Goal: Complete application form

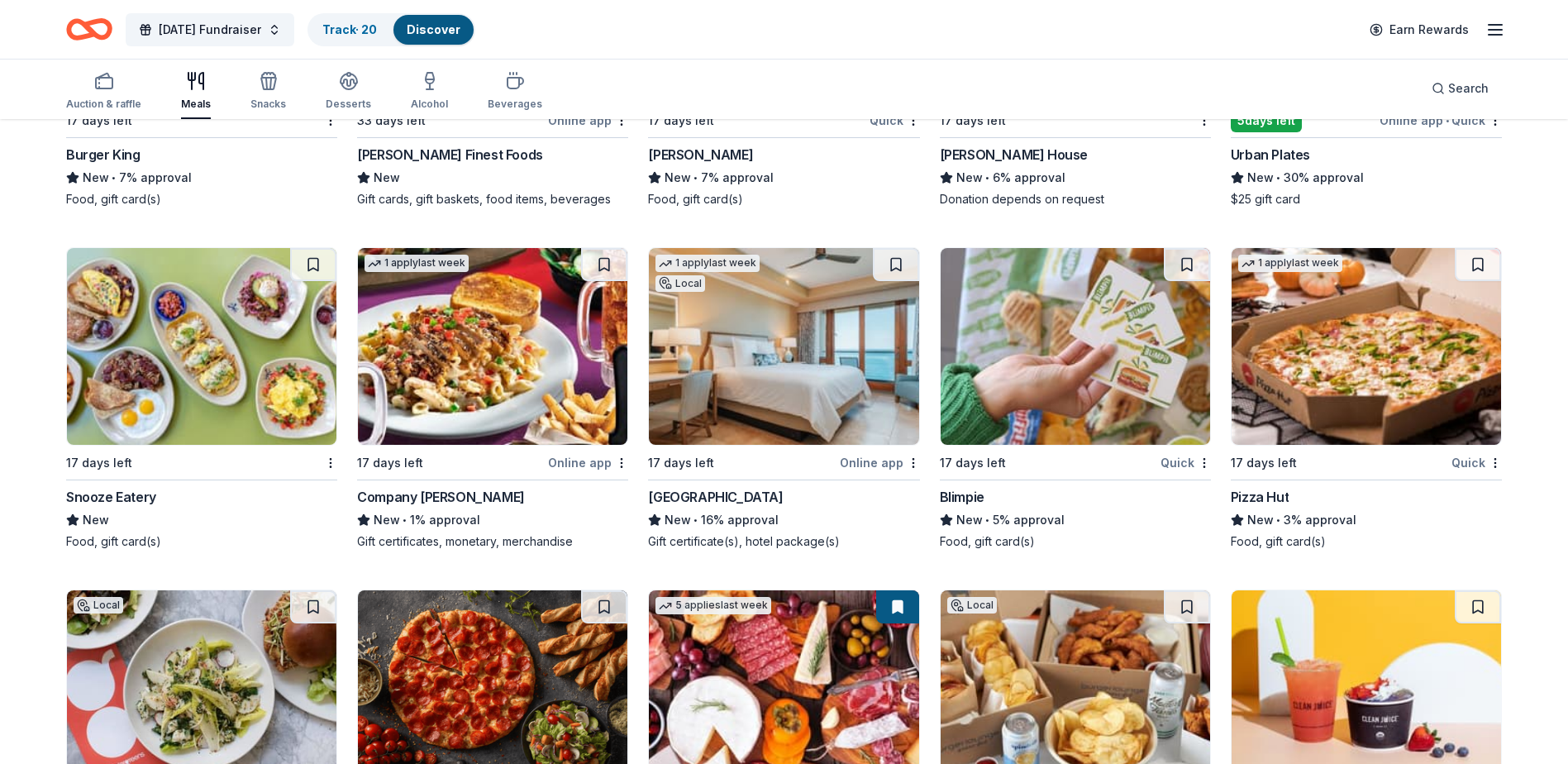
scroll to position [3544, 0]
click at [94, 90] on icon "button" at bounding box center [104, 81] width 20 height 20
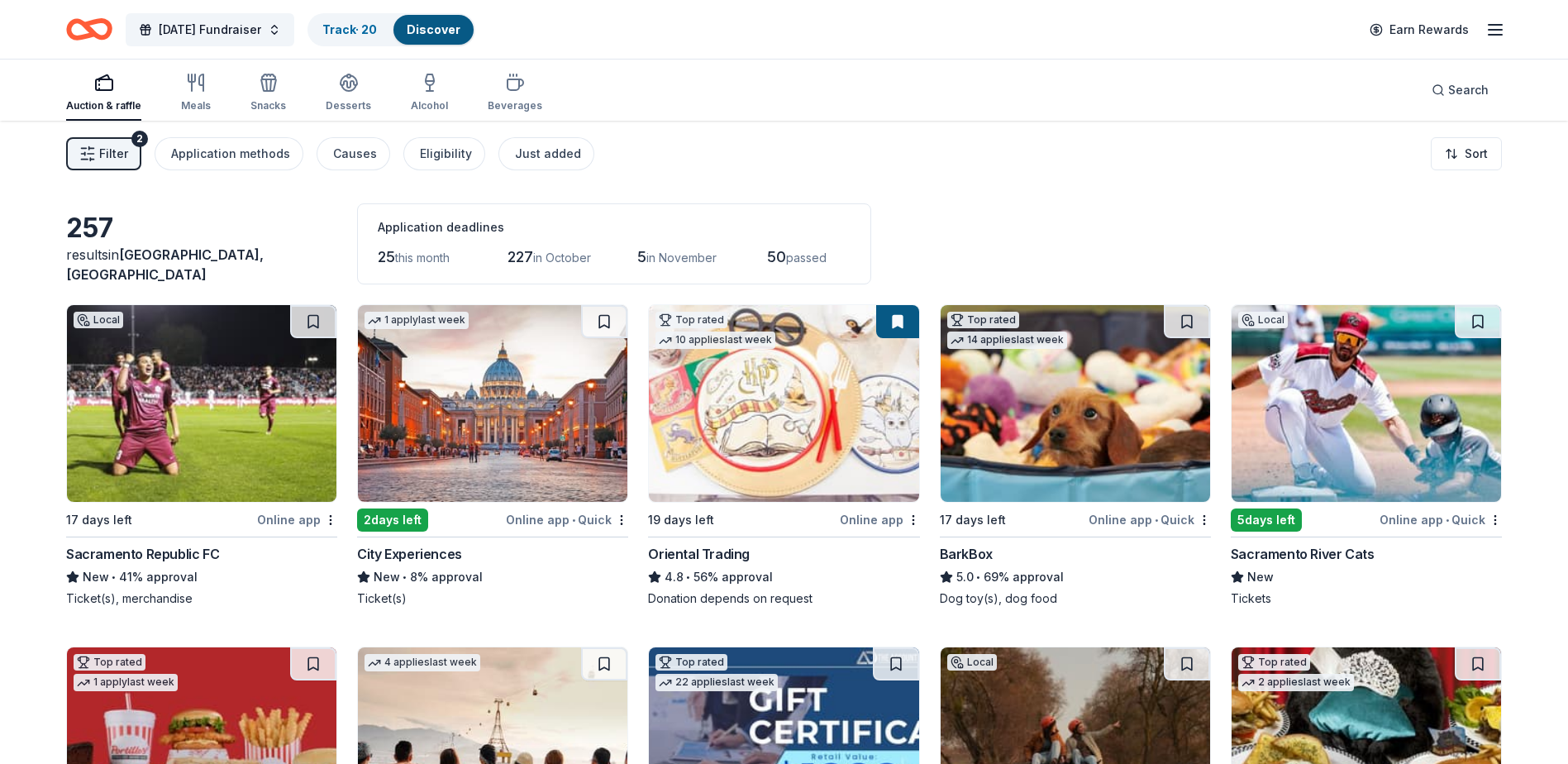
click at [233, 403] on img at bounding box center [201, 403] width 269 height 197
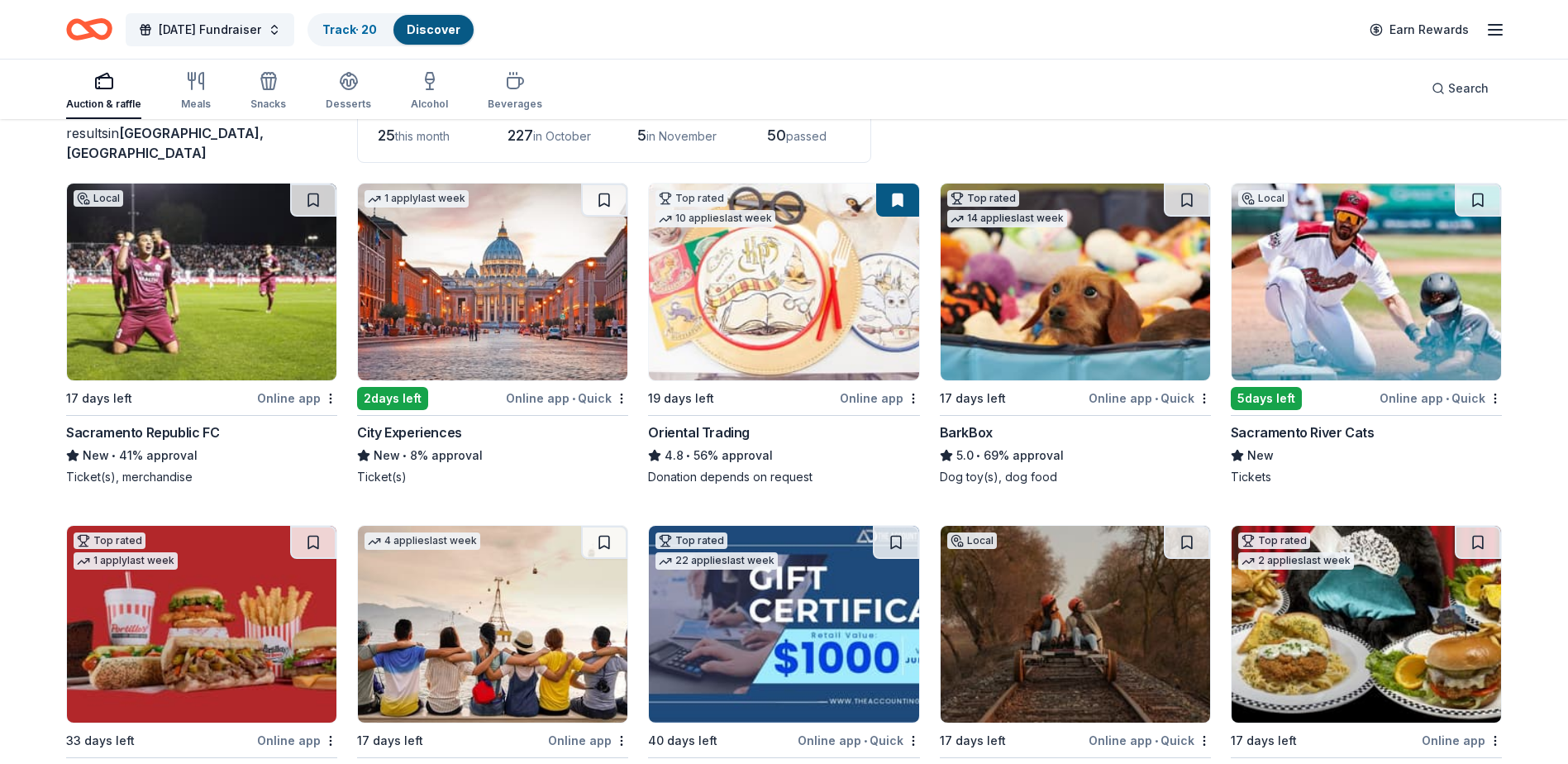
scroll to position [165, 0]
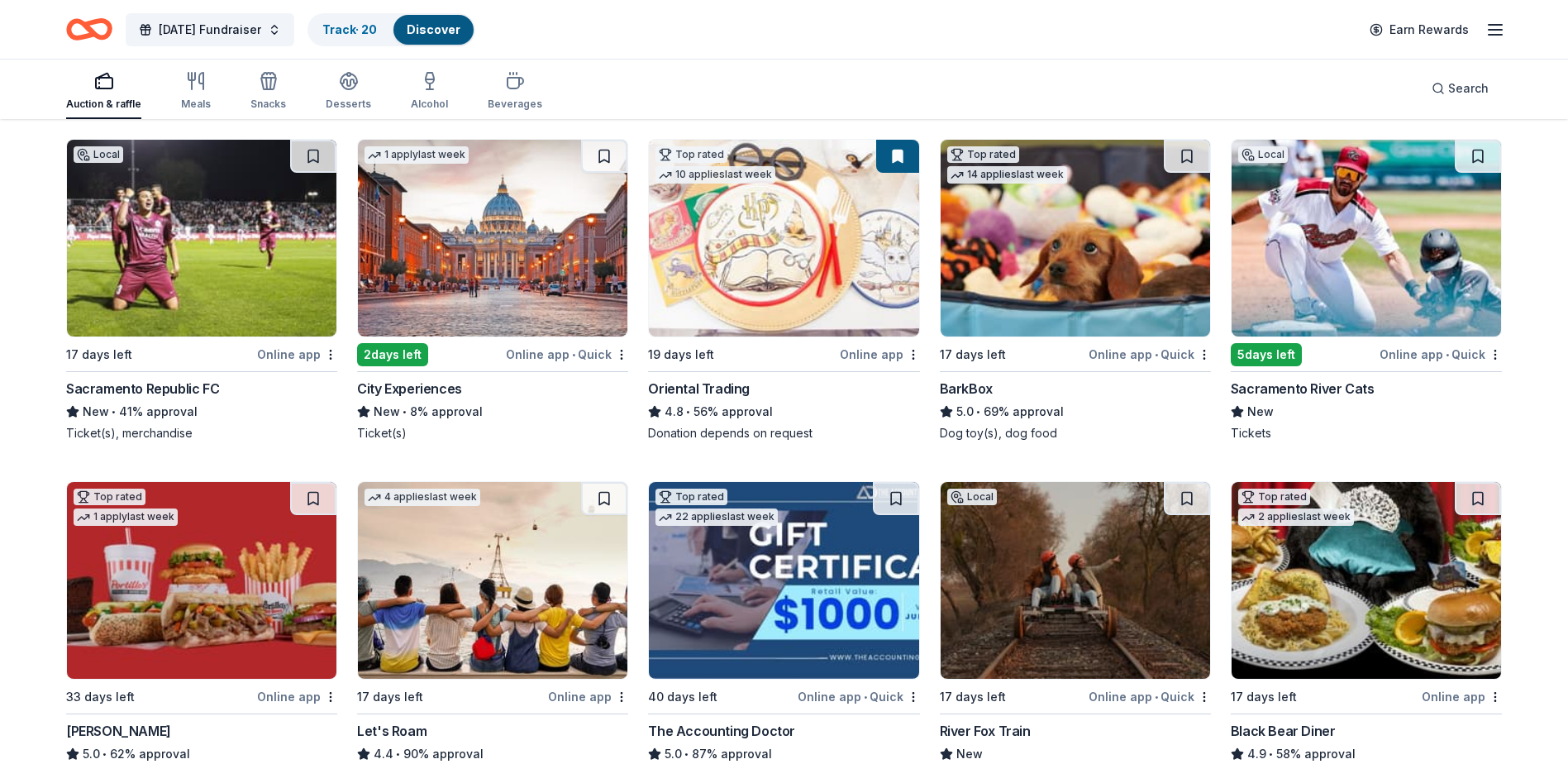
click at [902, 154] on button at bounding box center [897, 156] width 43 height 33
click at [834, 226] on img at bounding box center [783, 238] width 269 height 197
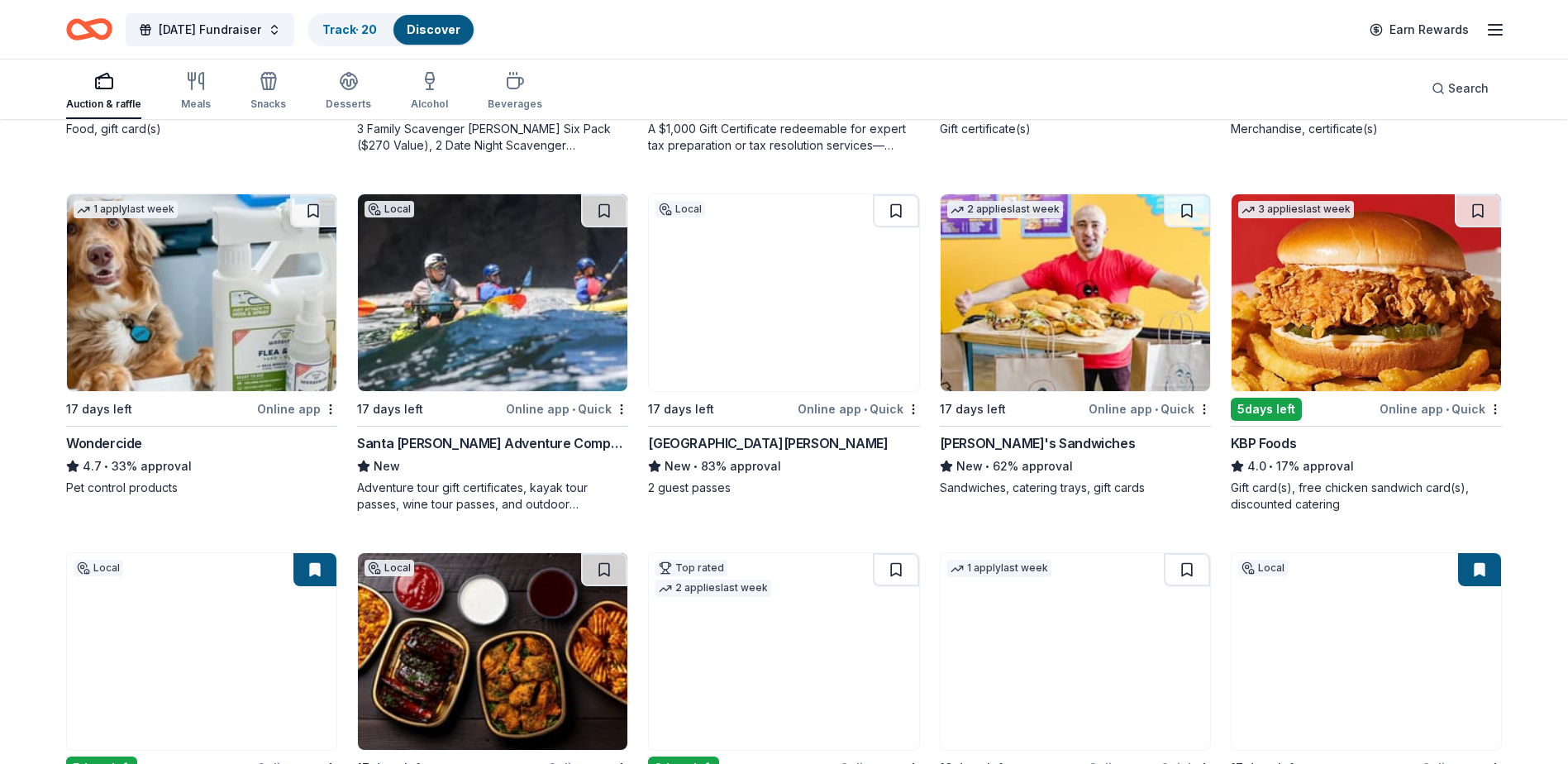
scroll to position [744, 0]
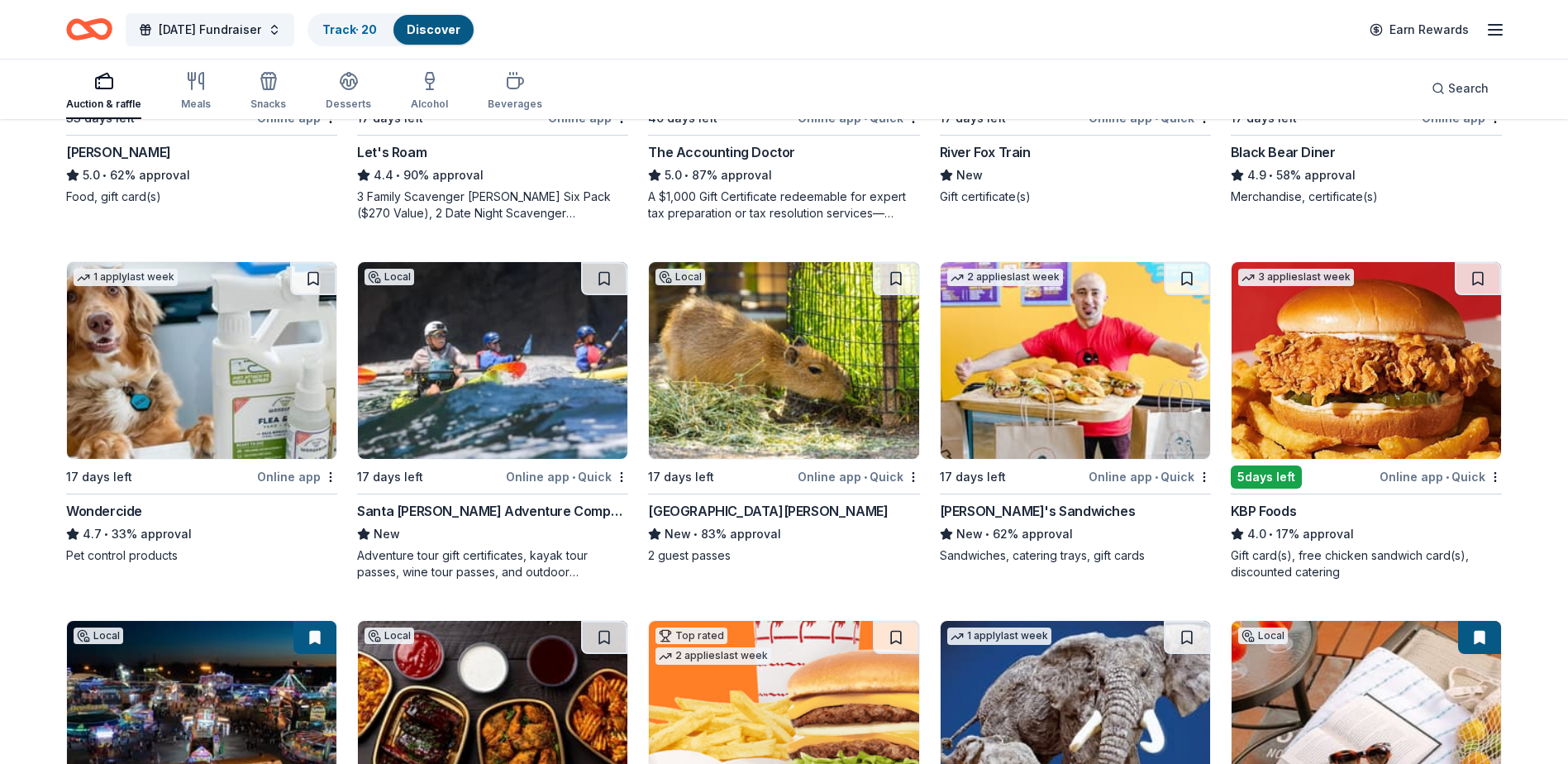
click at [152, 374] on img at bounding box center [201, 361] width 269 height 197
click at [1092, 337] on img at bounding box center [1075, 361] width 269 height 197
click at [1048, 395] on img at bounding box center [1075, 361] width 269 height 197
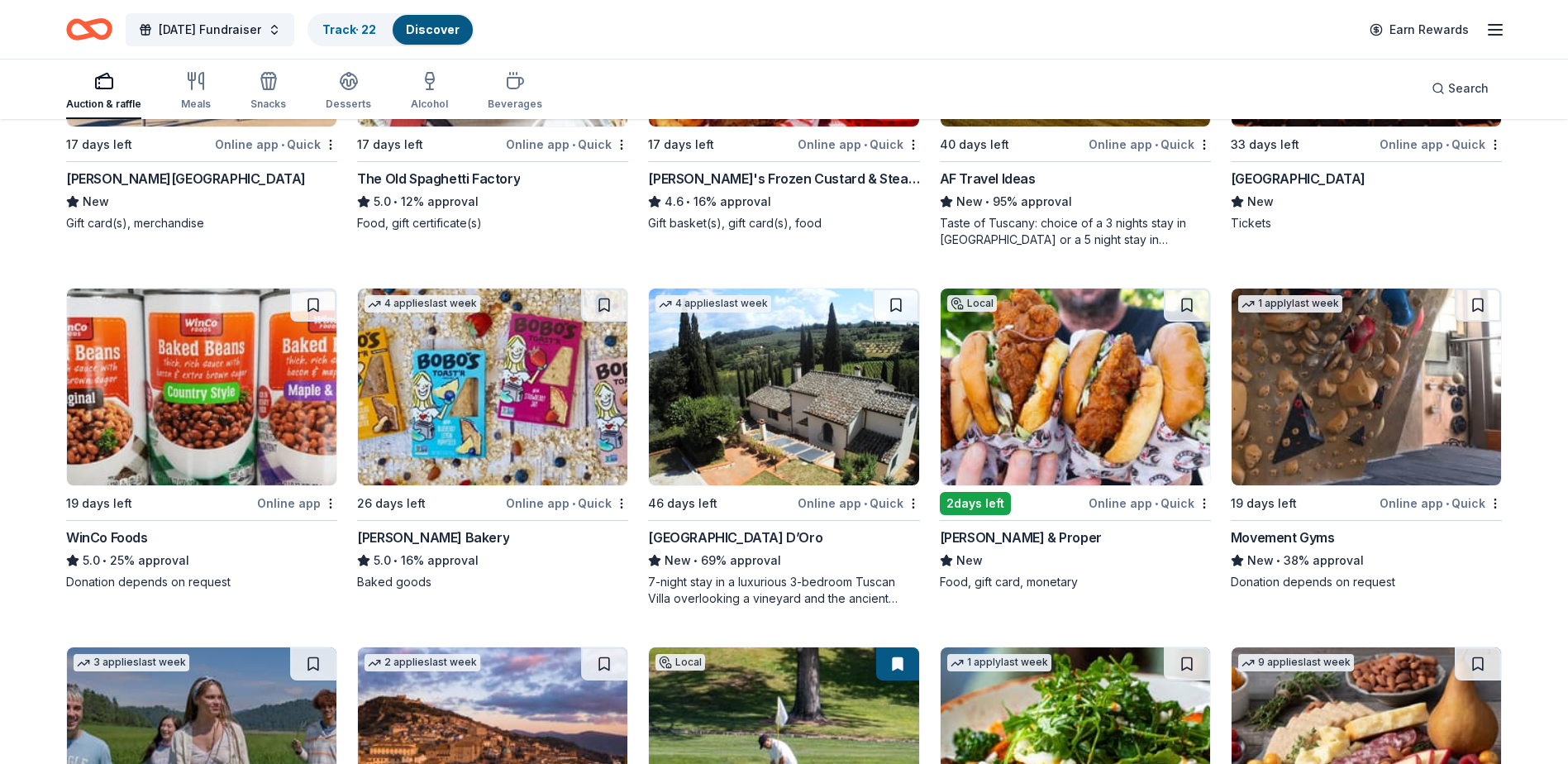
scroll to position [1818, 0]
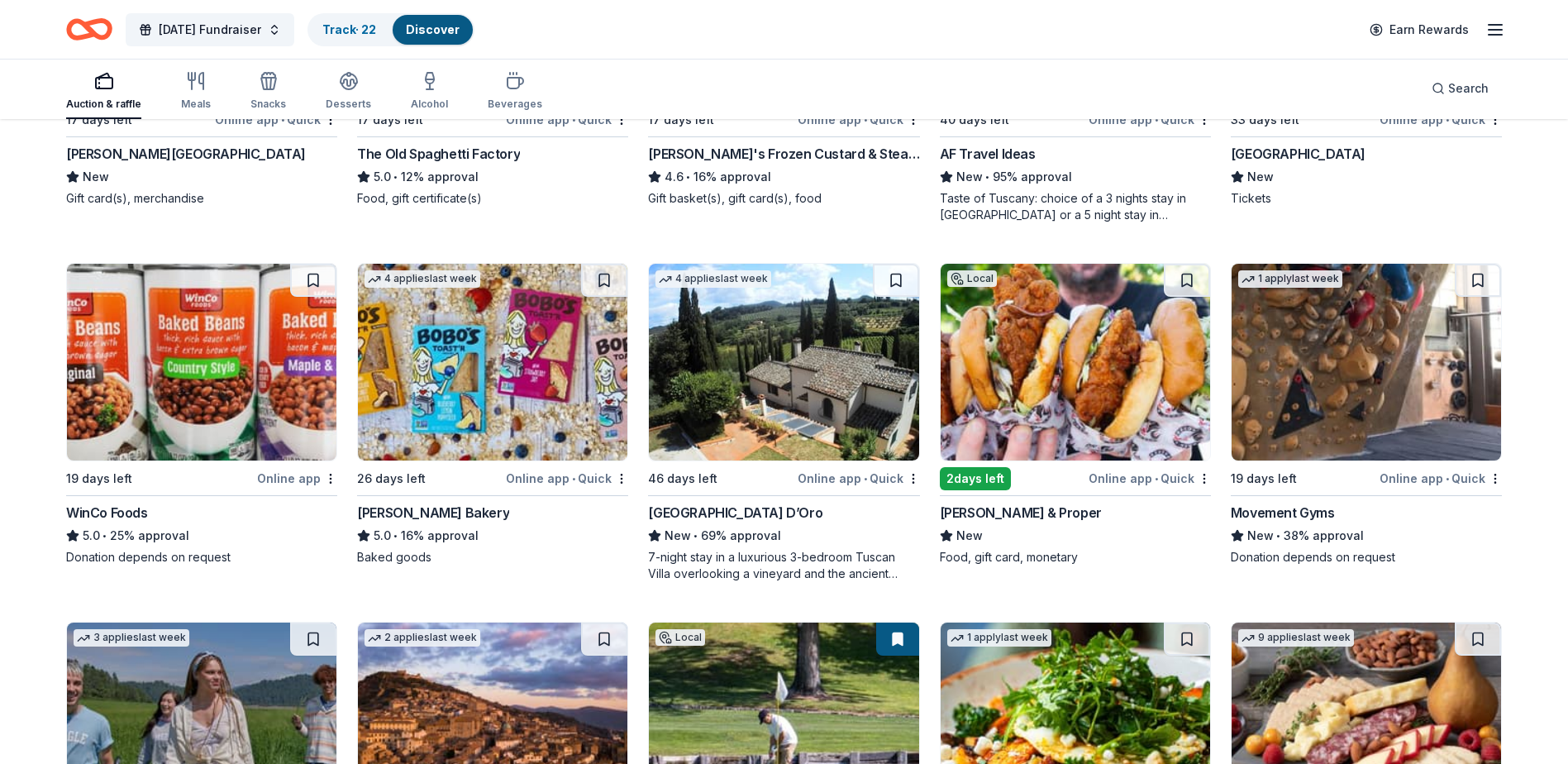
click at [521, 399] on img at bounding box center [492, 362] width 269 height 197
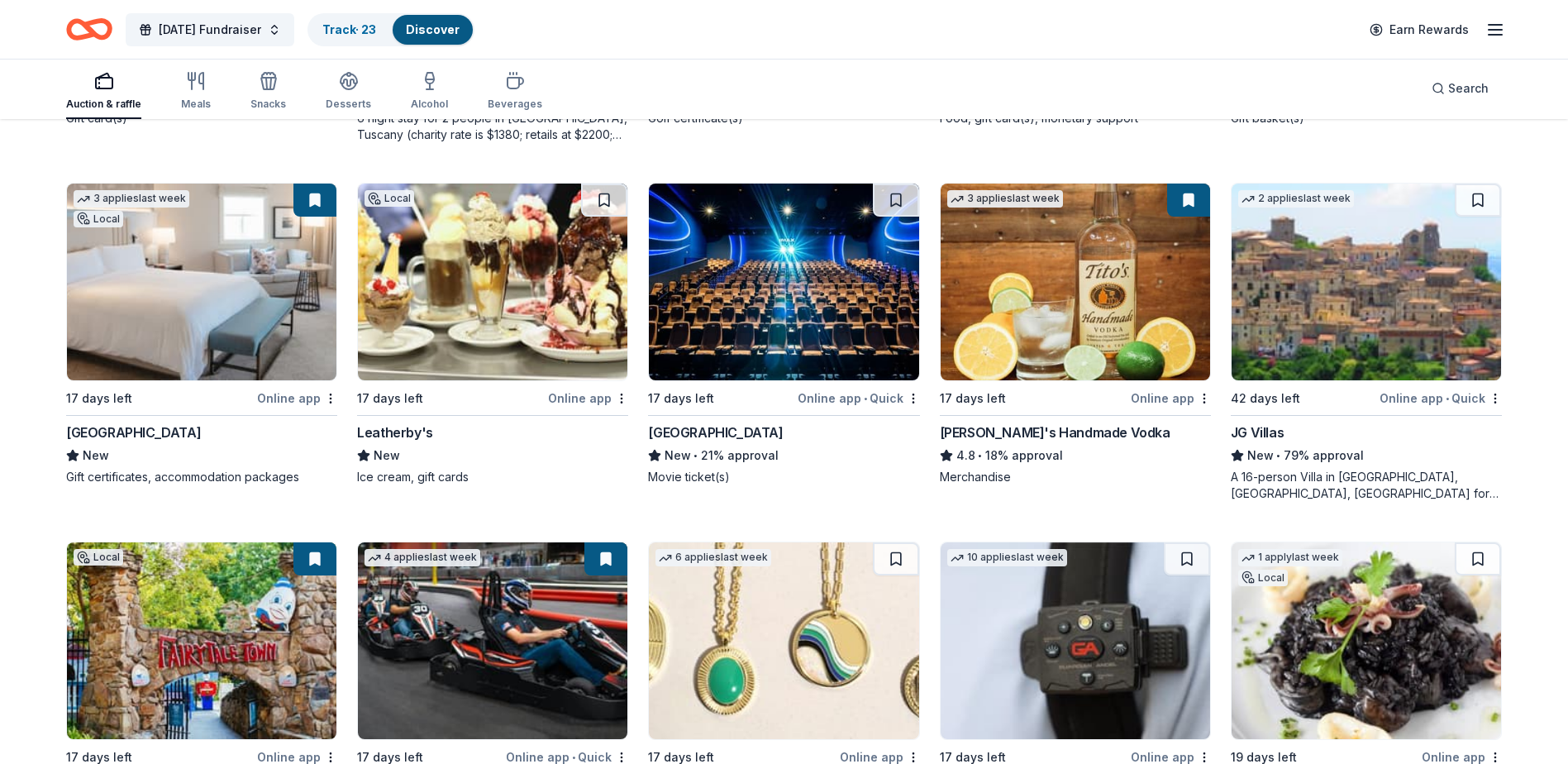
scroll to position [2645, 0]
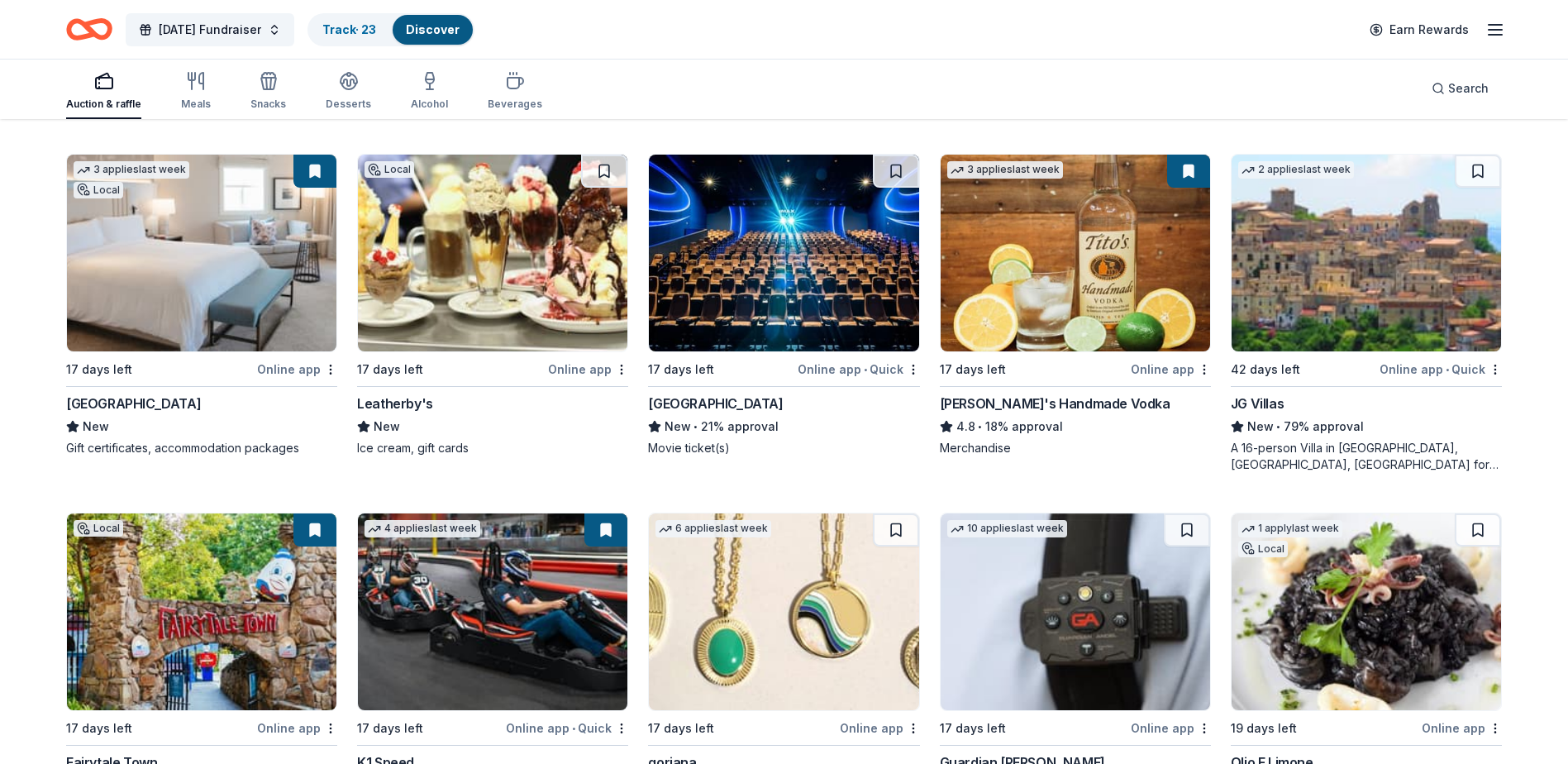
click at [549, 287] on img at bounding box center [492, 253] width 269 height 197
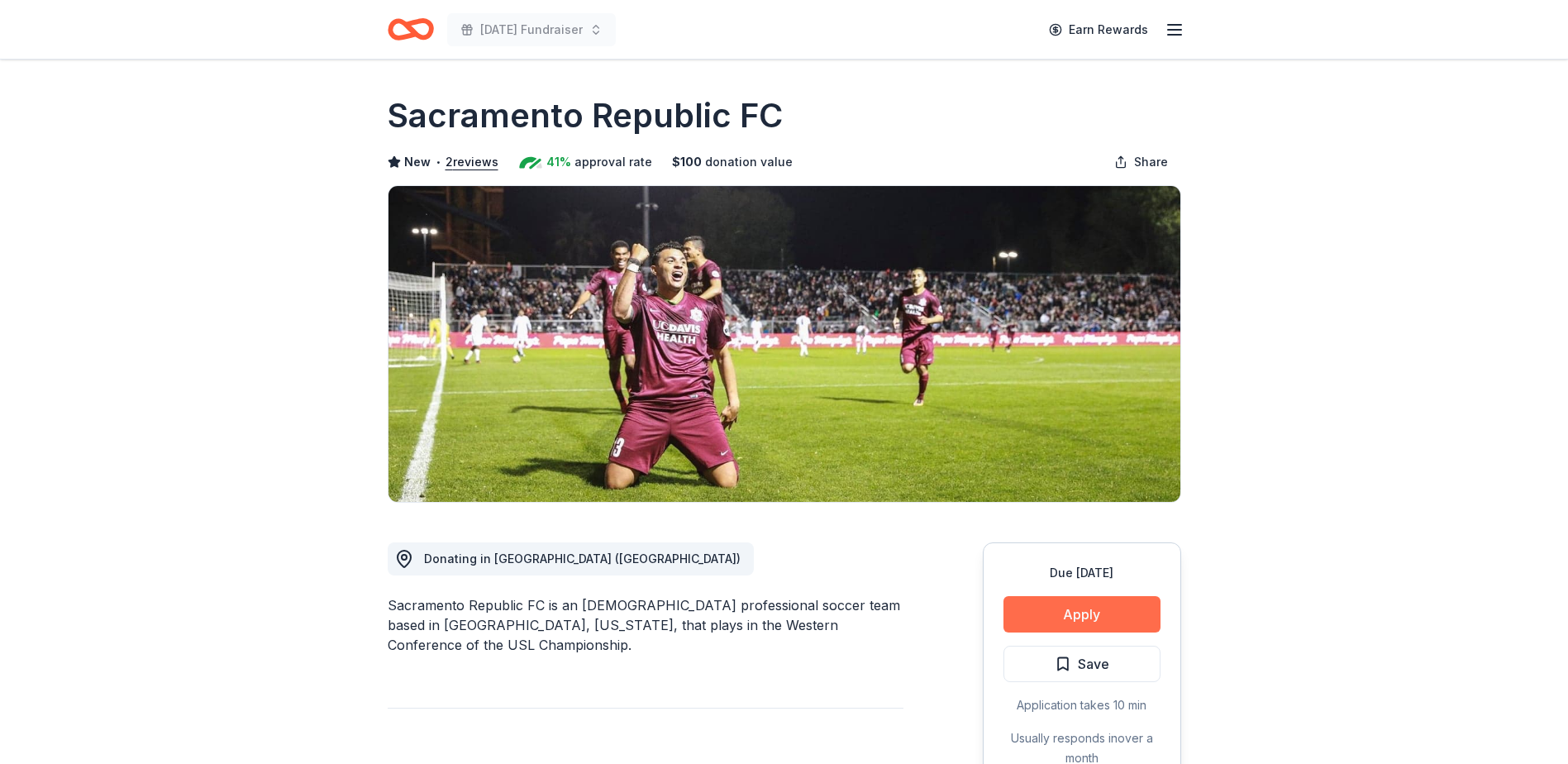
click at [1101, 622] on button "Apply" at bounding box center [1082, 614] width 157 height 37
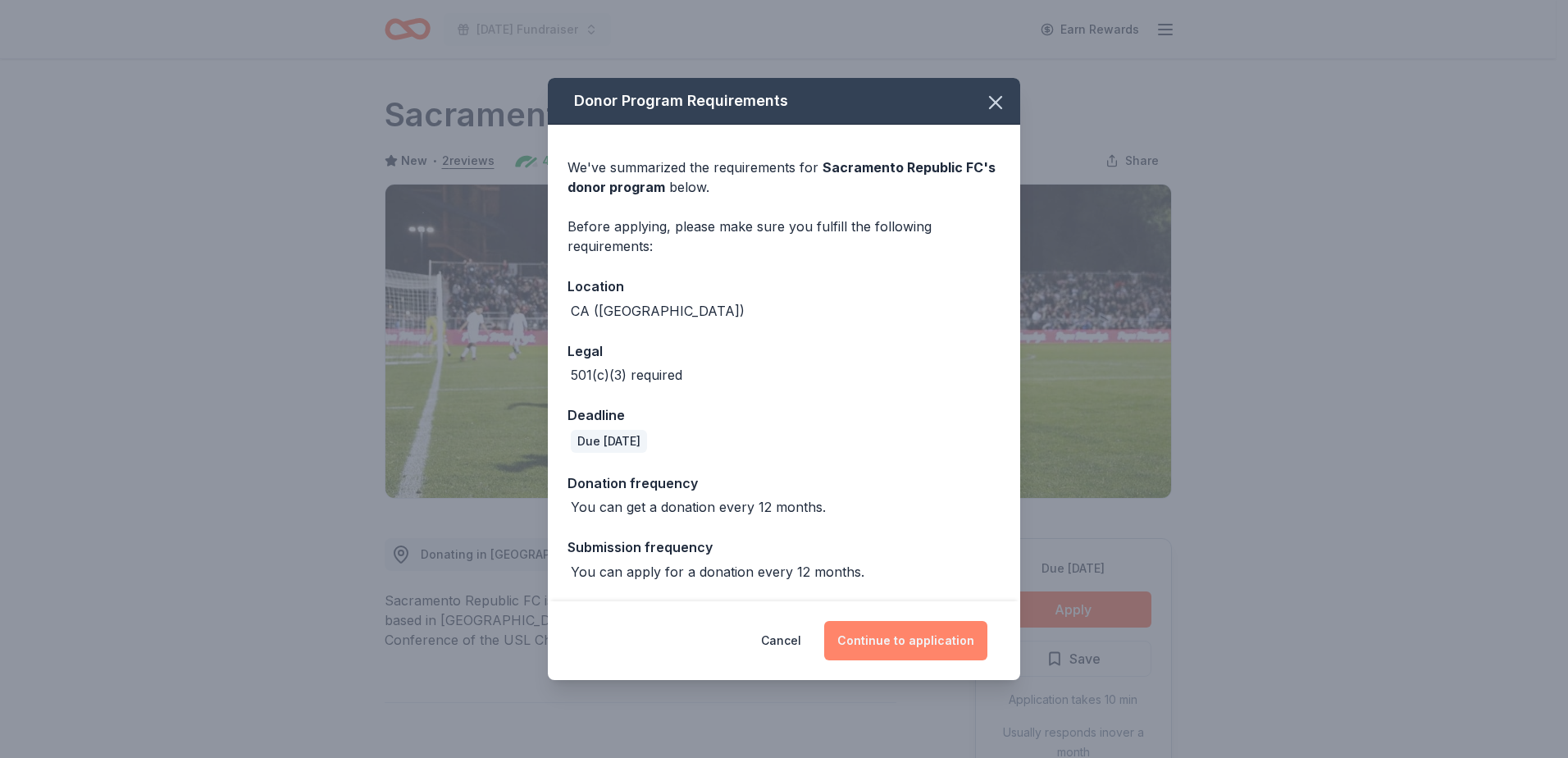
click at [948, 646] on button "Continue to application" at bounding box center [906, 640] width 163 height 39
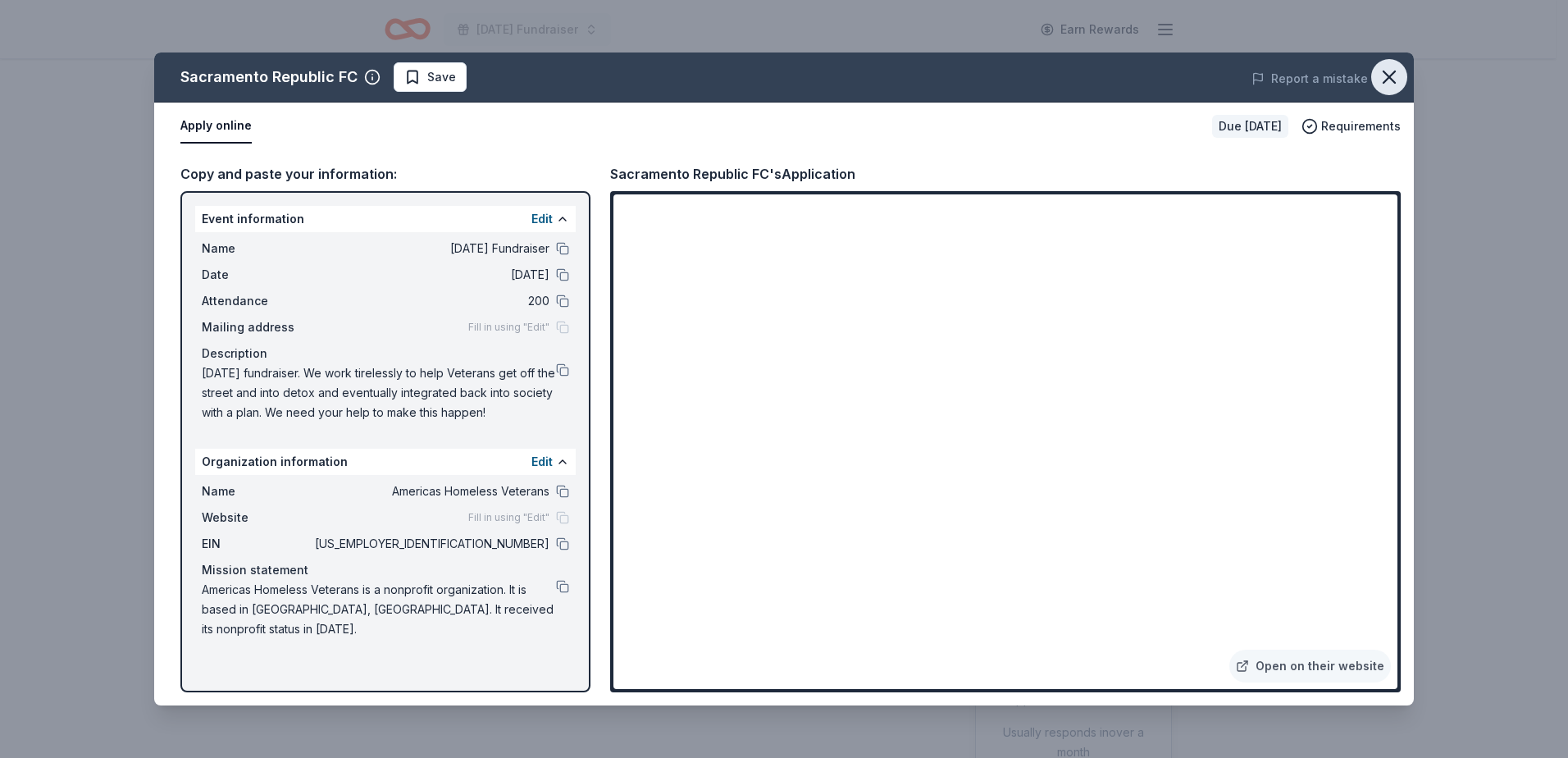
click at [1390, 79] on icon "button" at bounding box center [1389, 76] width 23 height 23
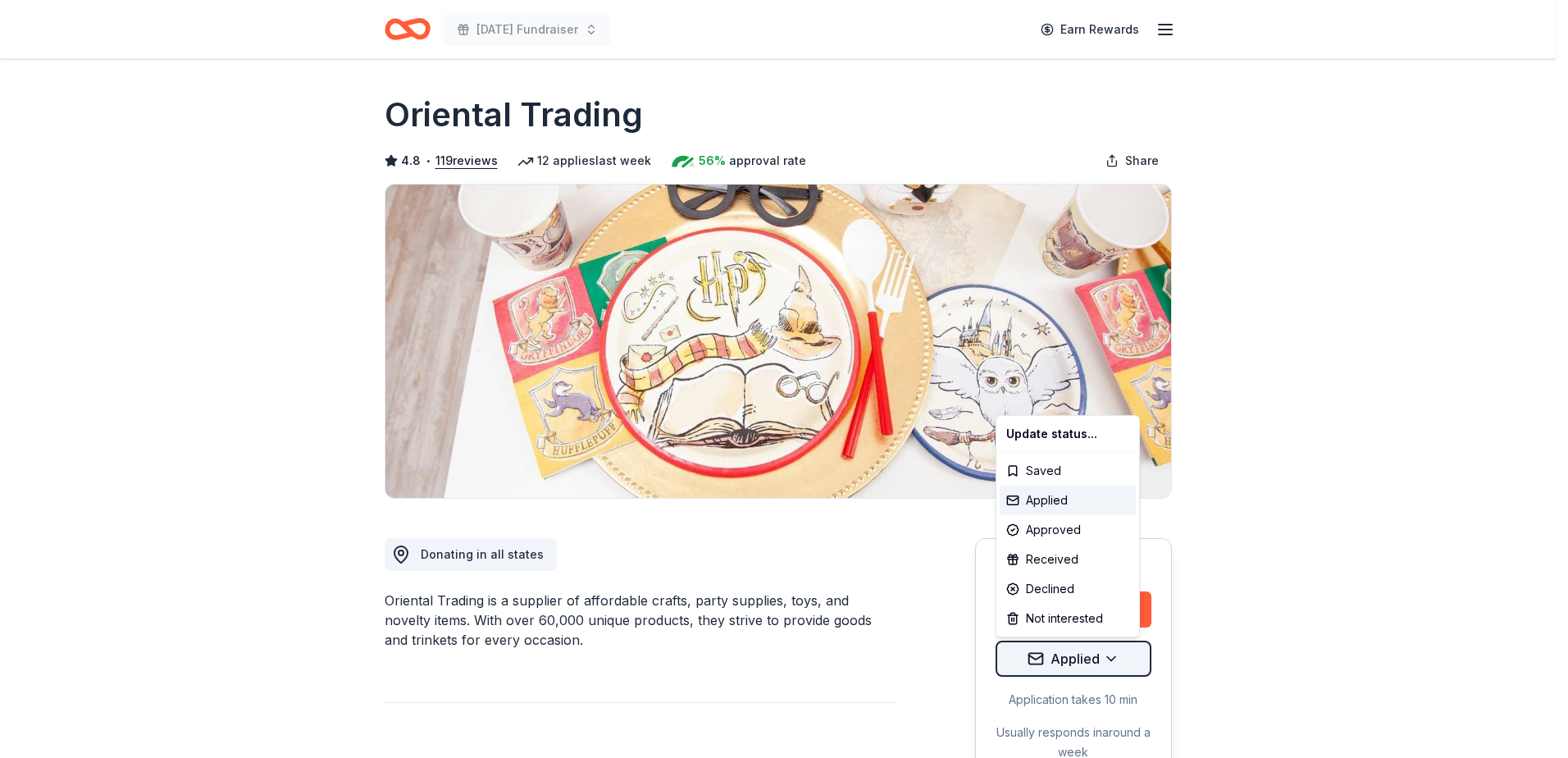
click at [1077, 661] on html "[DATE] Fundraiser Earn Rewards Due [DATE] Share Oriental Trading 4.8 • 119 revi…" at bounding box center [784, 379] width 1568 height 758
click at [1049, 583] on div "Declined" at bounding box center [1068, 589] width 136 height 30
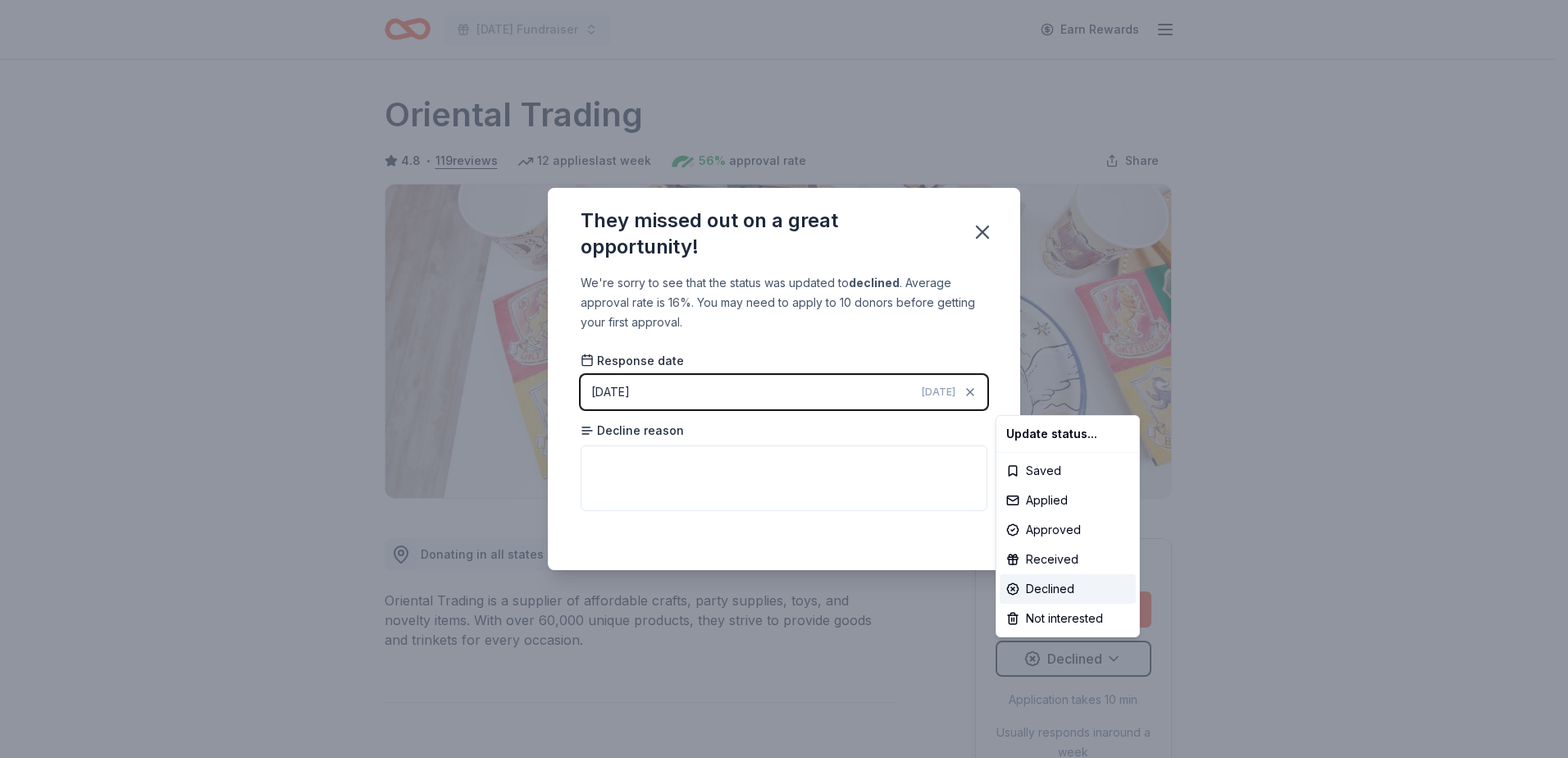
click at [665, 464] on html "Veterans Day Fundraiser Earn Rewards Due in 19 days Share Oriental Trading 4.8 …" at bounding box center [784, 379] width 1568 height 758
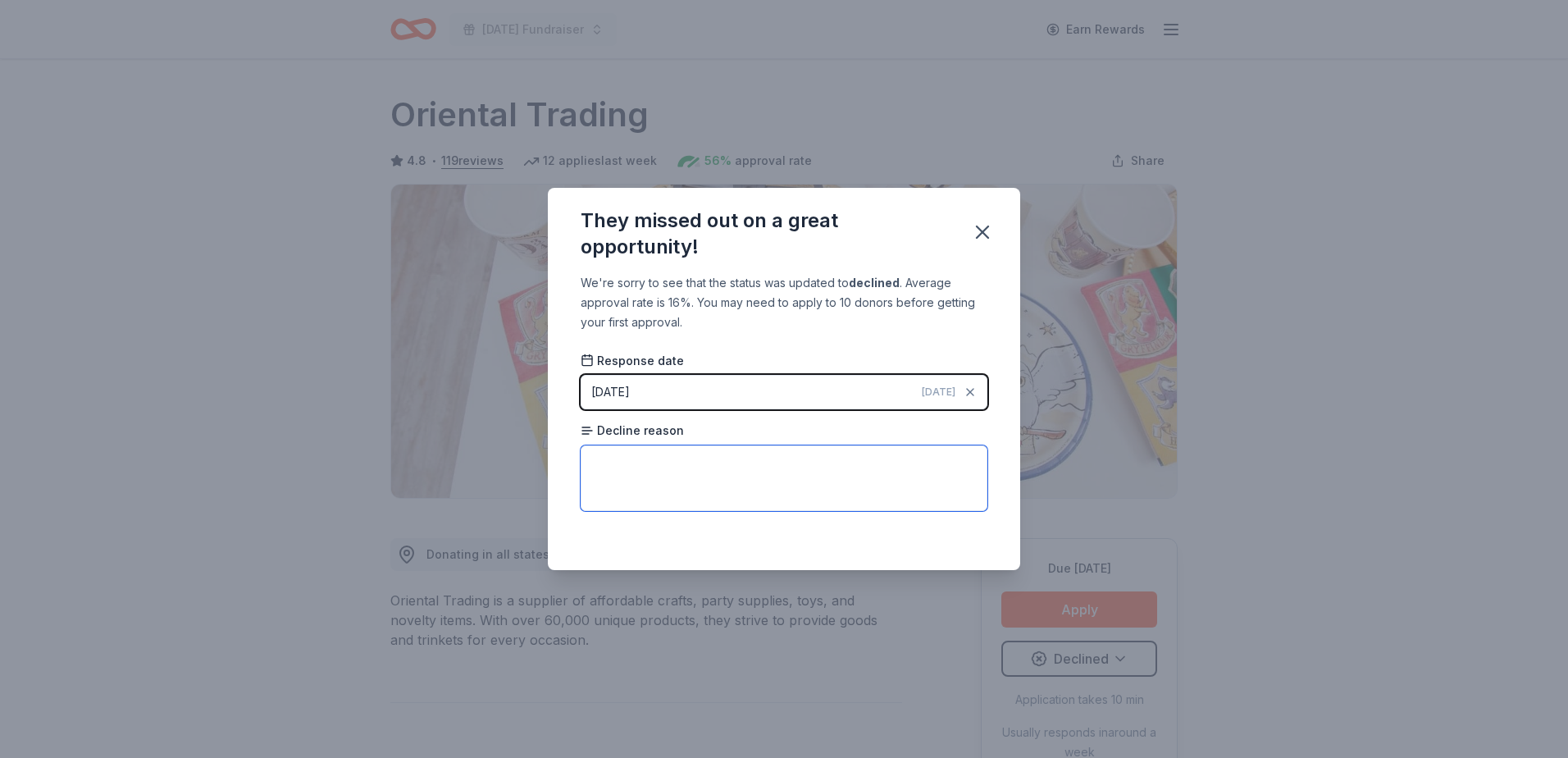
click at [616, 473] on textarea at bounding box center [784, 478] width 407 height 65
type textarea "too many applicants"
click at [985, 229] on icon "button" at bounding box center [982, 232] width 23 height 23
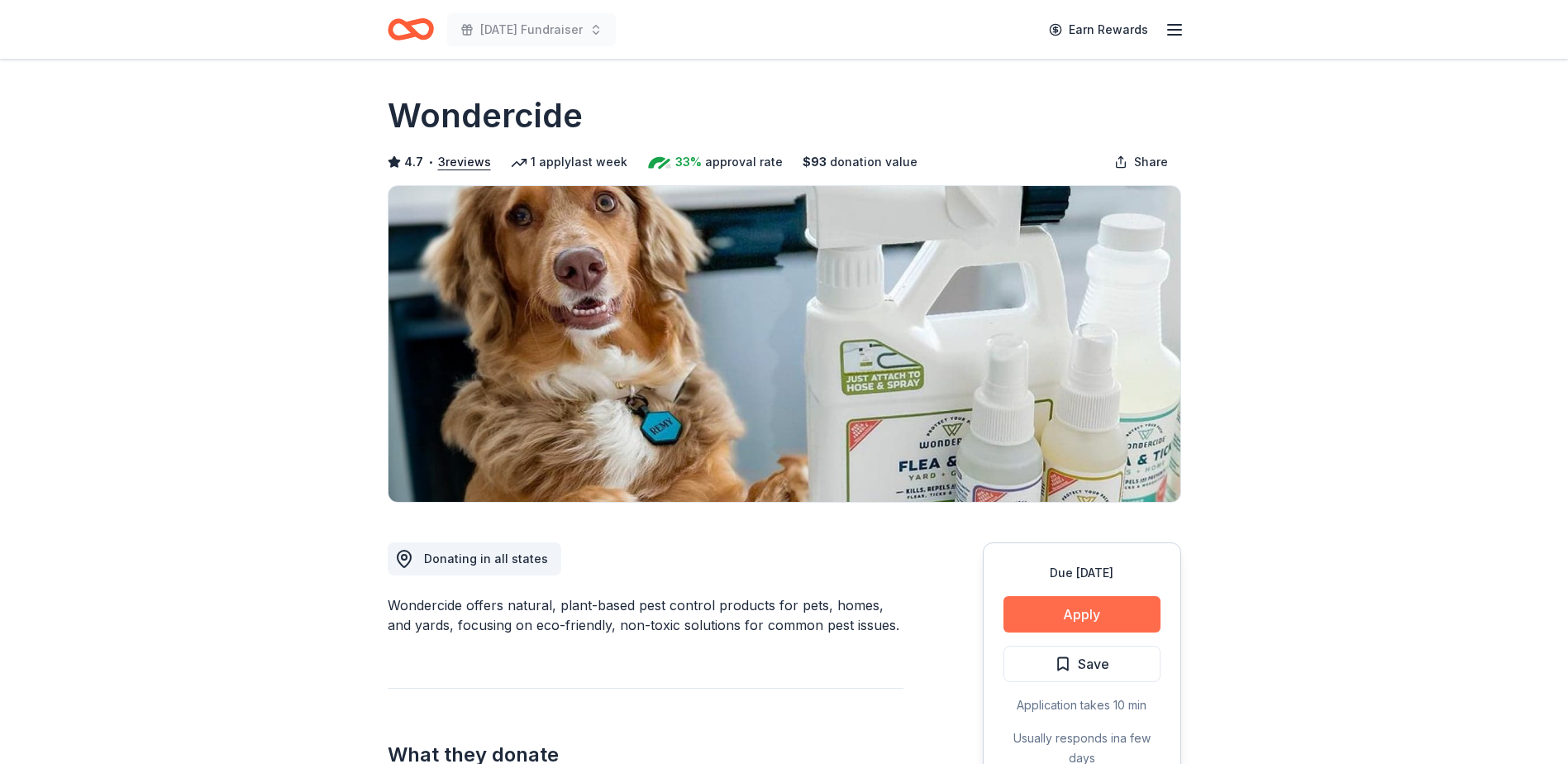
click at [1090, 607] on button "Apply" at bounding box center [1082, 614] width 157 height 37
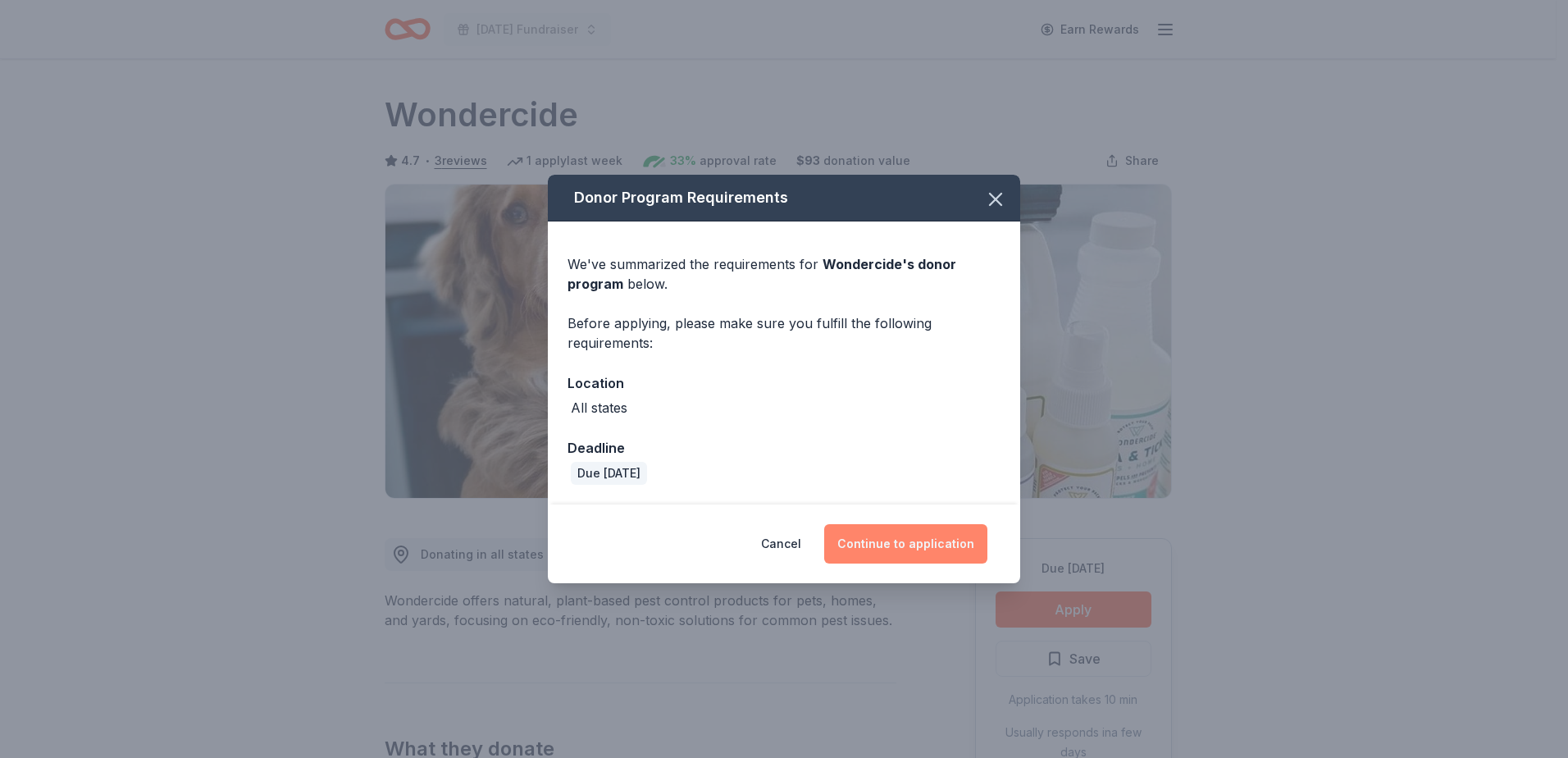
click at [926, 541] on button "Continue to application" at bounding box center [906, 543] width 163 height 39
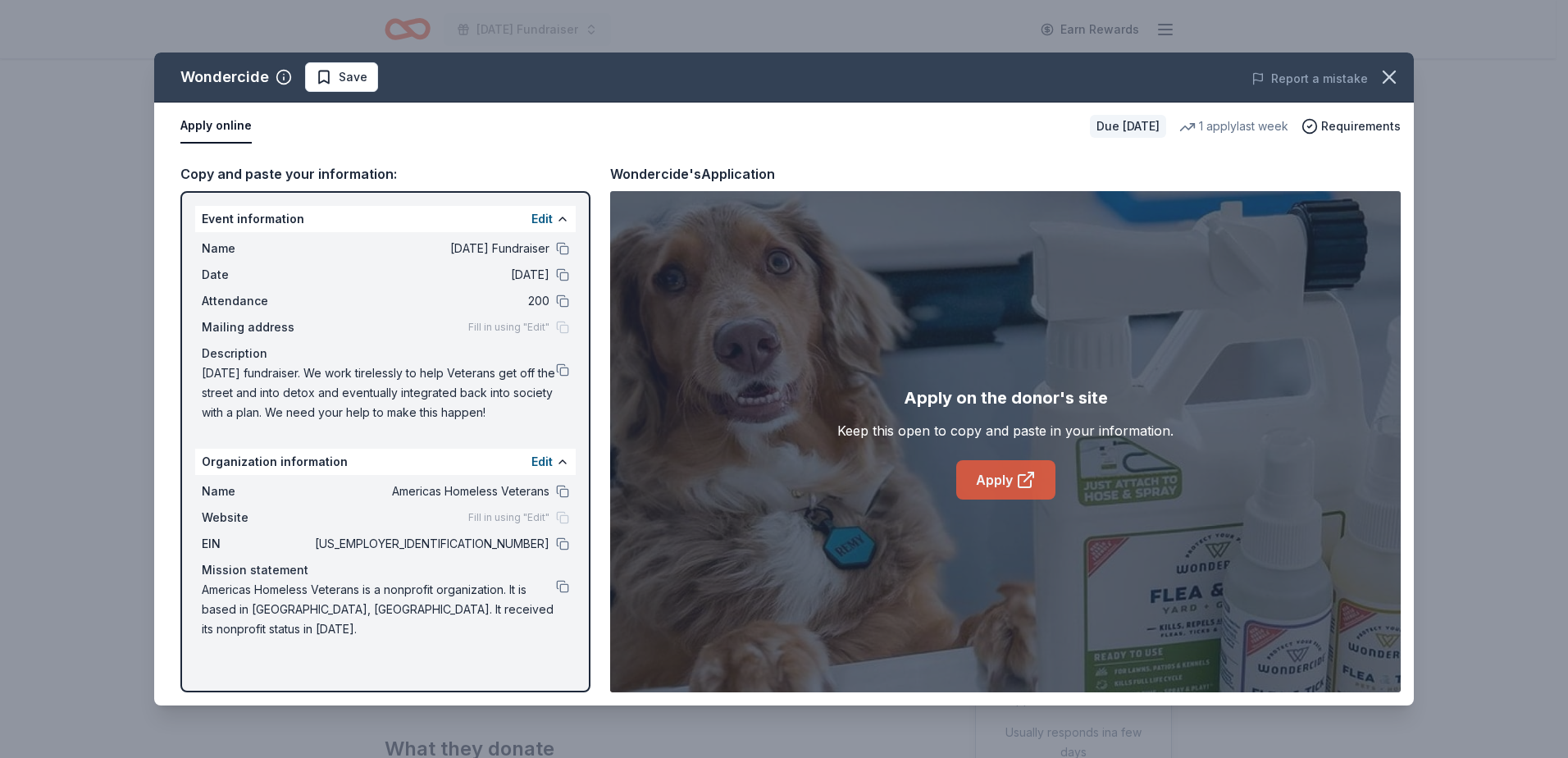
click at [995, 481] on link "Apply" at bounding box center [1006, 479] width 100 height 39
click at [1390, 72] on icon "button" at bounding box center [1389, 76] width 23 height 23
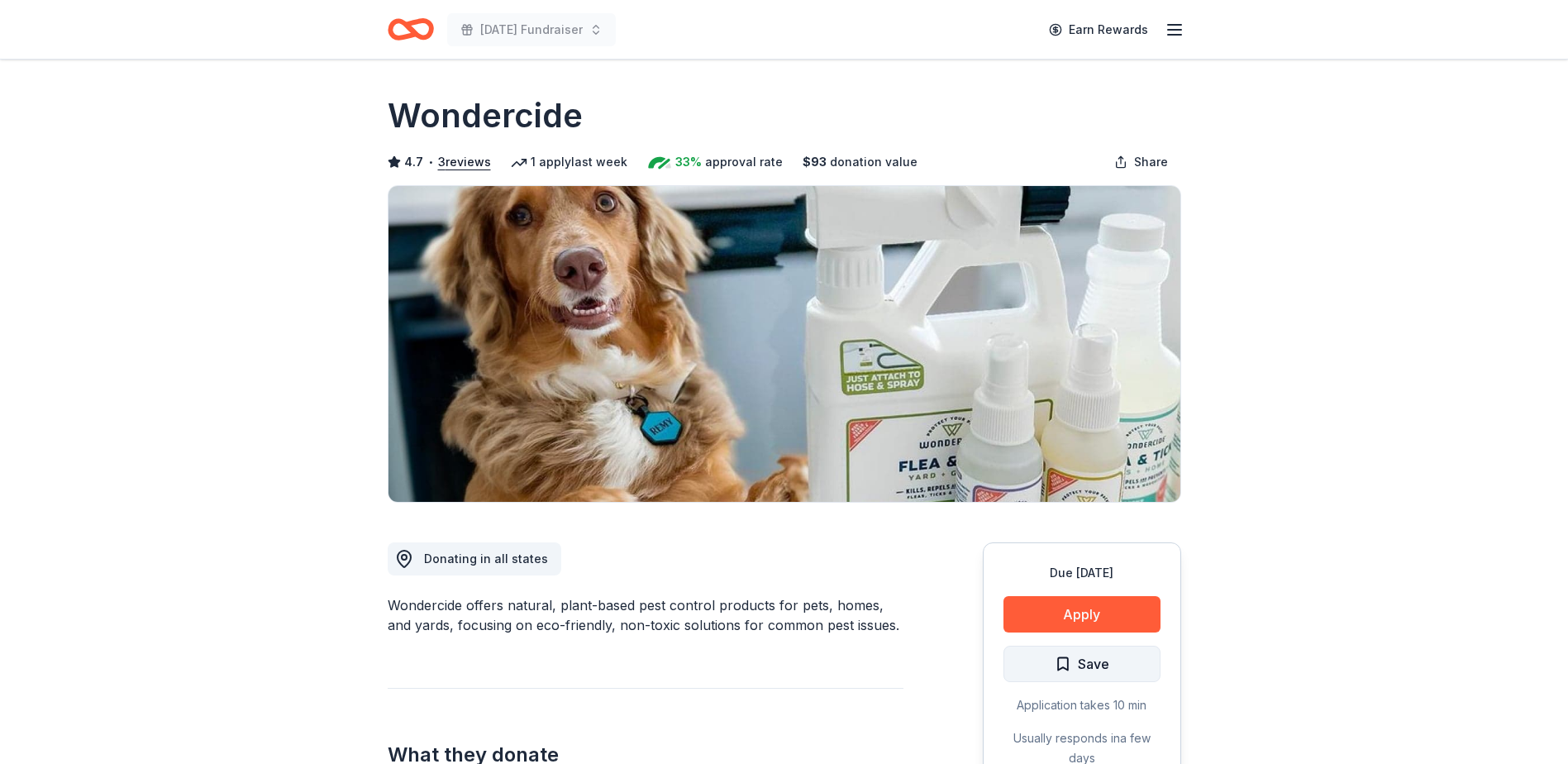
click at [1112, 669] on button "Save" at bounding box center [1082, 664] width 157 height 37
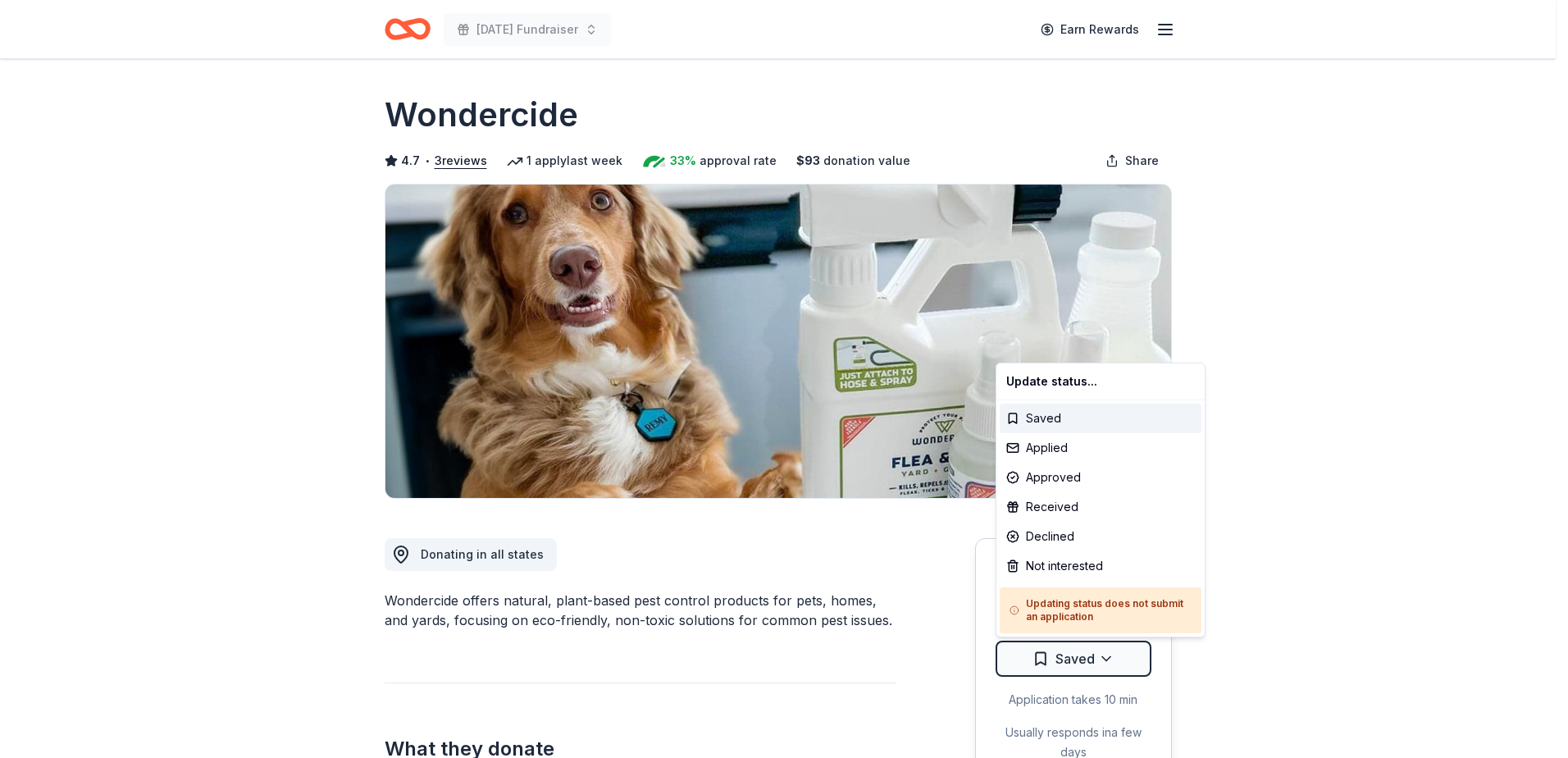
click at [1103, 663] on html "Veterans Day Fundraiser Earn Rewards Due in 17 days Share Wondercide 4.7 • 3 re…" at bounding box center [784, 379] width 1568 height 758
click at [1074, 456] on div "Applied" at bounding box center [1101, 447] width 202 height 30
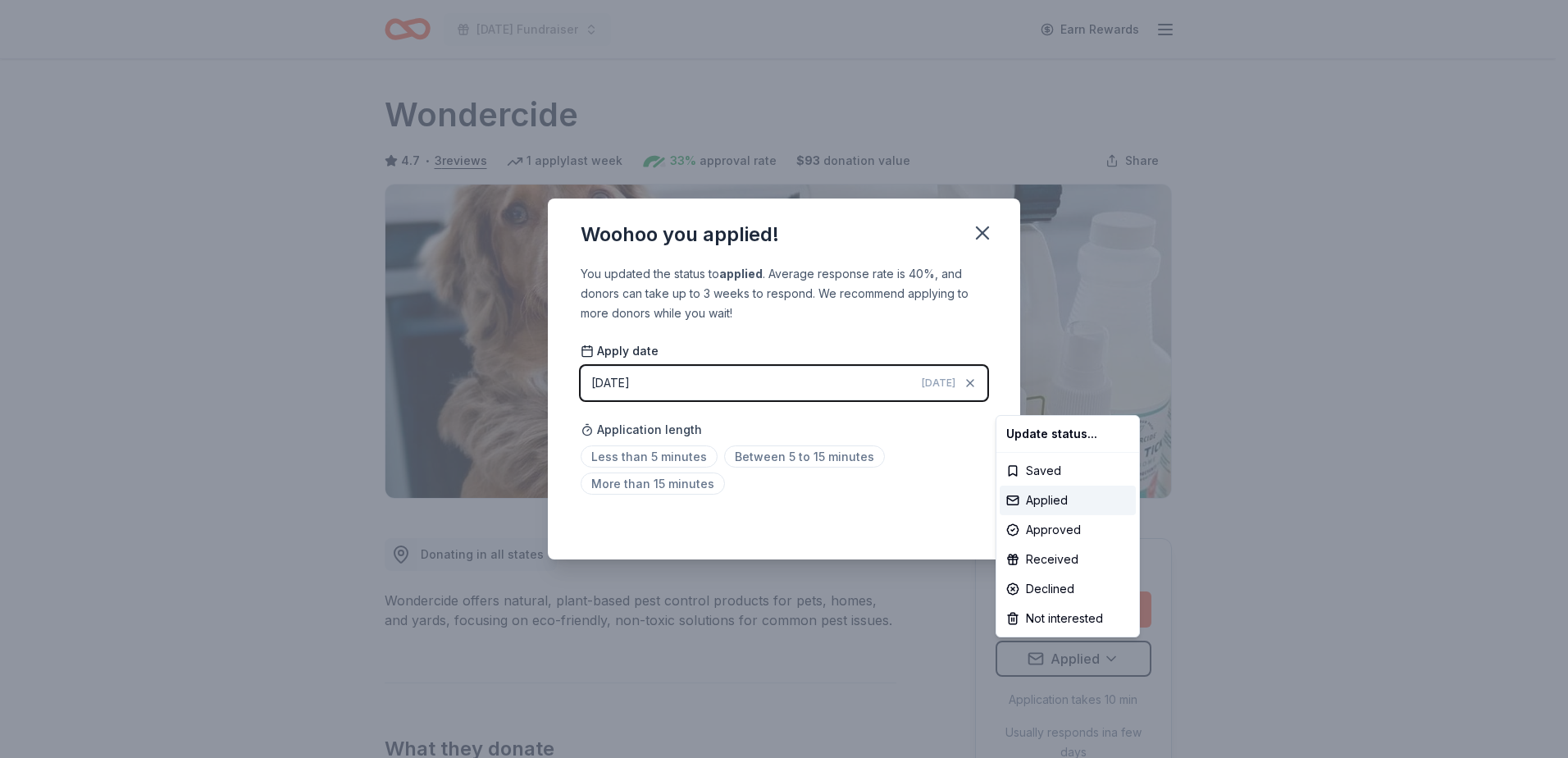
click at [630, 456] on html "Veterans Day Fundraiser Earn Rewards Due in 17 days Share Wondercide 4.7 • 3 re…" at bounding box center [784, 379] width 1568 height 758
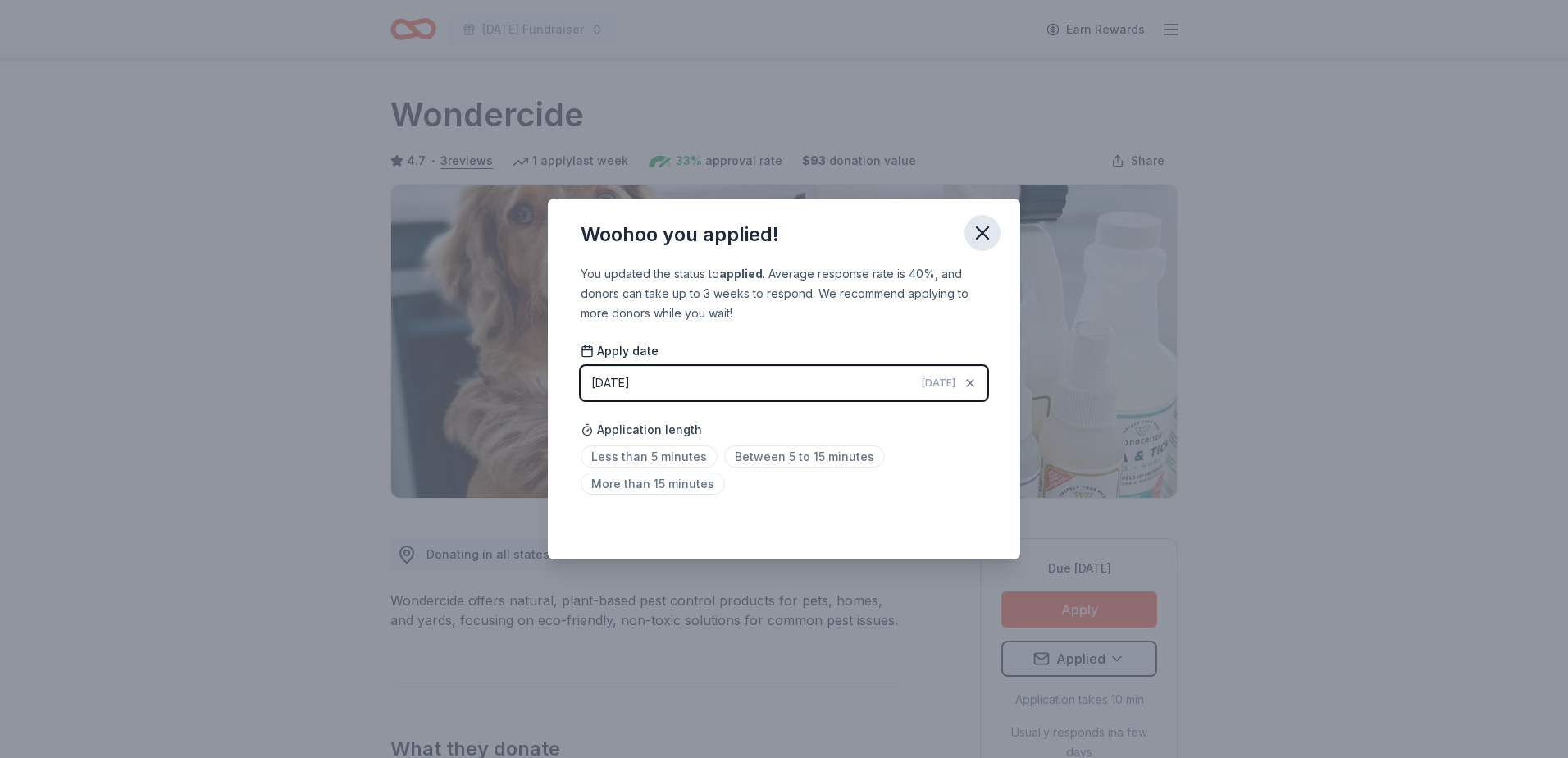
click at [987, 230] on icon "button" at bounding box center [982, 233] width 23 height 23
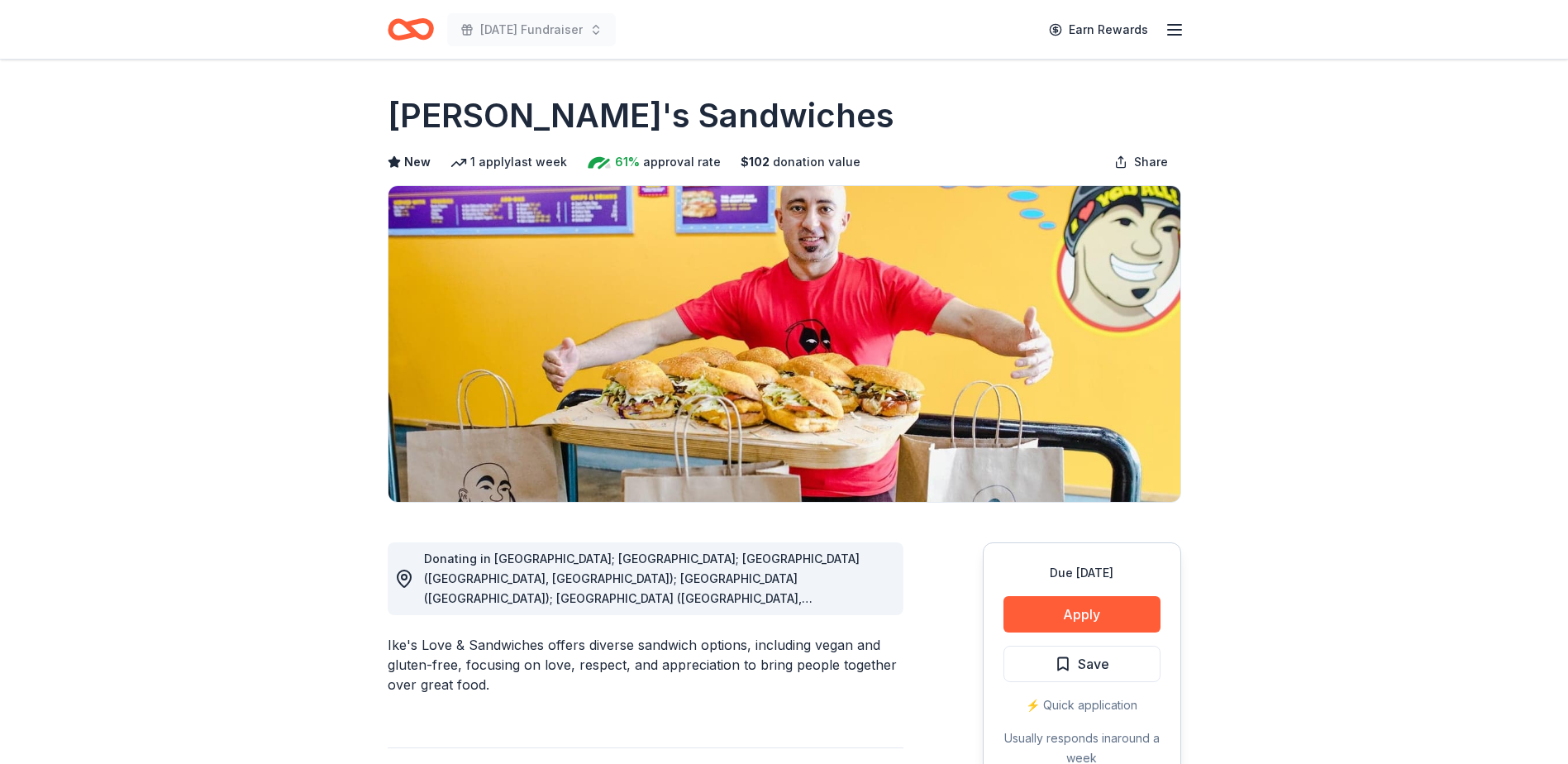
click at [1055, 664] on span "Save" at bounding box center [1082, 664] width 55 height 22
click at [1055, 662] on html "Veterans Day Fundraiser Earn Rewards Due in 17 days Share Ike's Sandwiches New …" at bounding box center [784, 382] width 1568 height 764
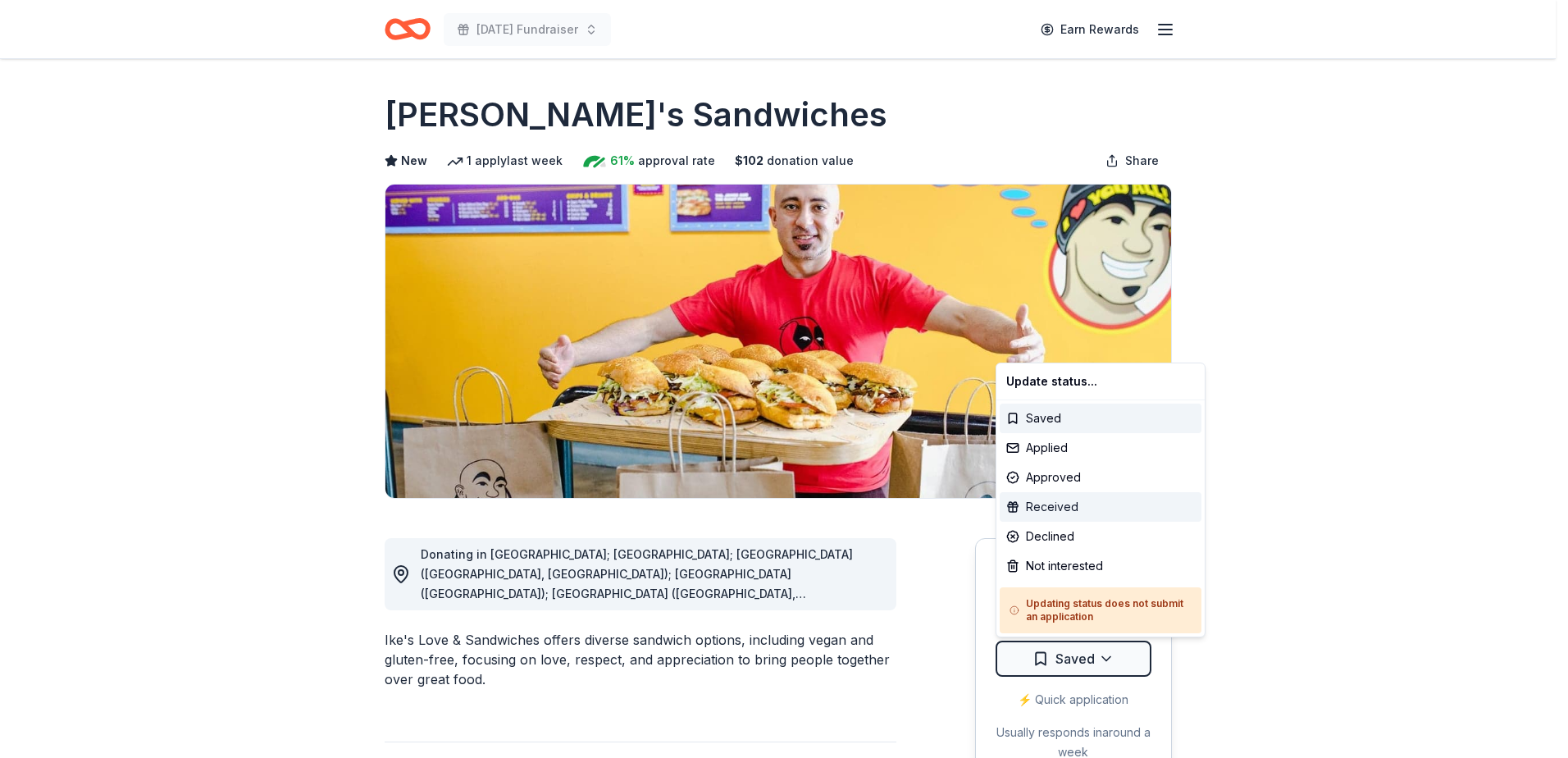
click at [1055, 505] on div "Received" at bounding box center [1101, 506] width 202 height 30
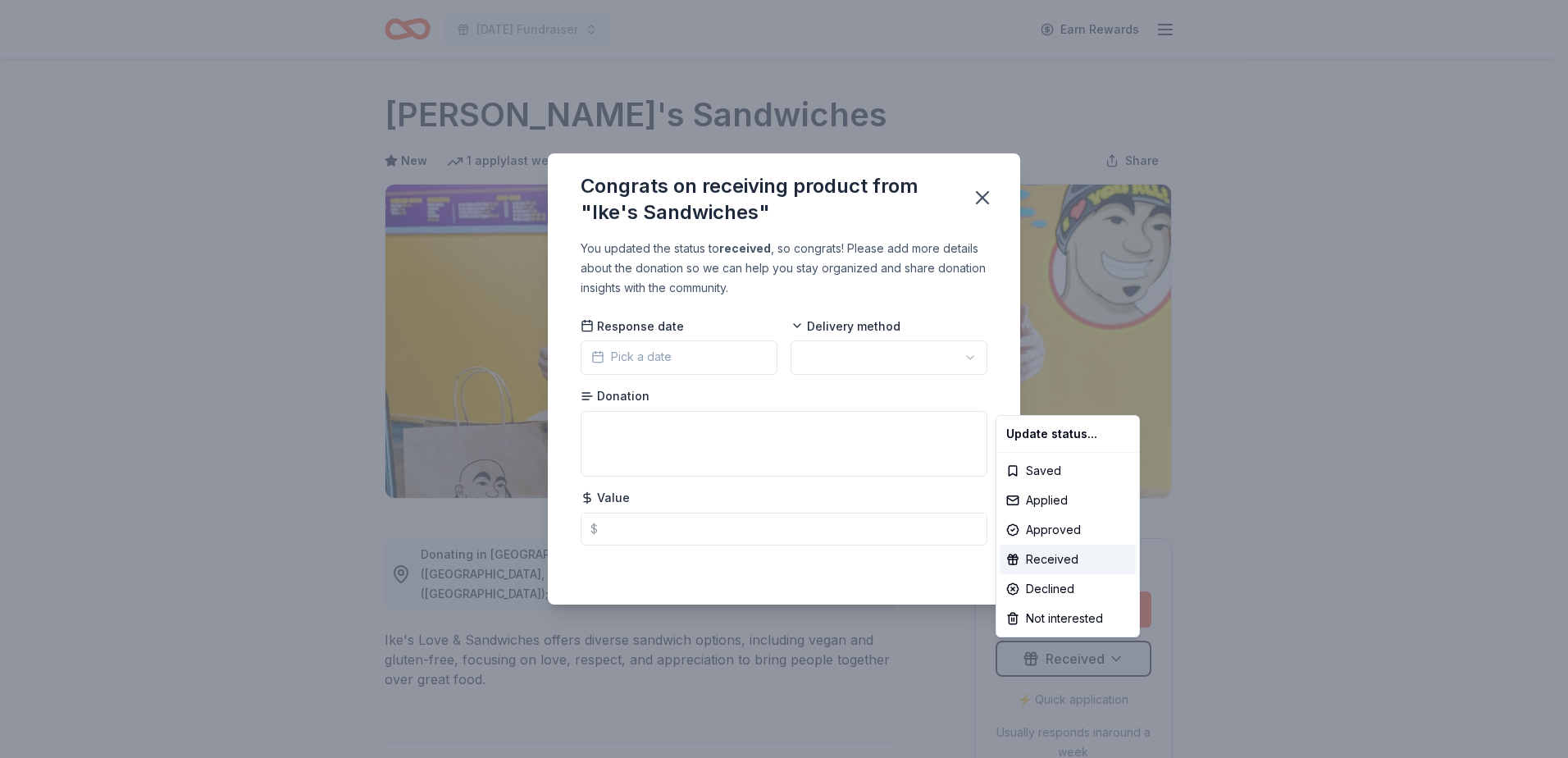
click at [611, 356] on html "Veterans Day Fundraiser Earn Rewards Due in 17 days Share Ike's Sandwiches New …" at bounding box center [784, 379] width 1568 height 758
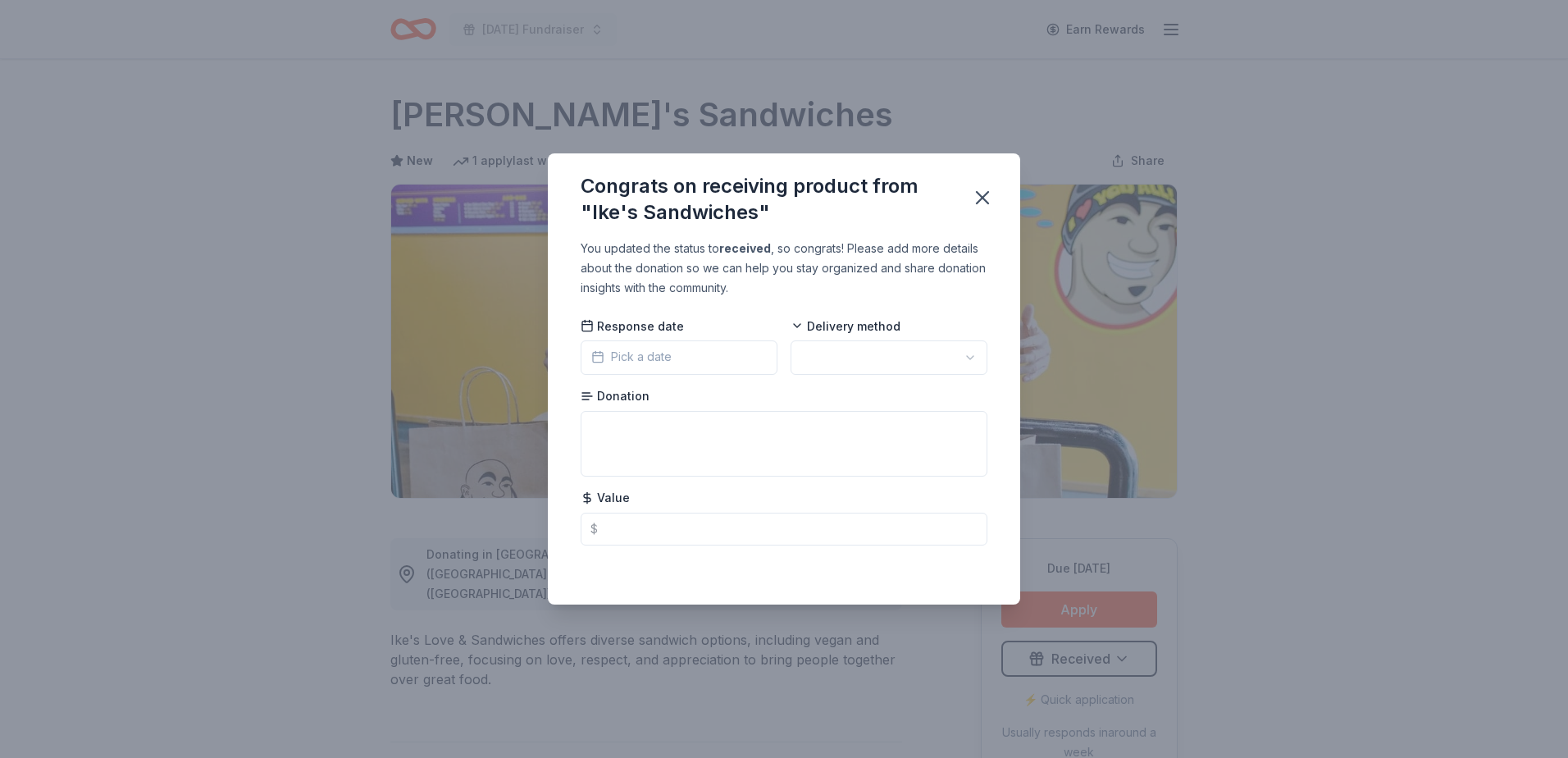
click at [641, 351] on span "Pick a date" at bounding box center [631, 357] width 81 height 20
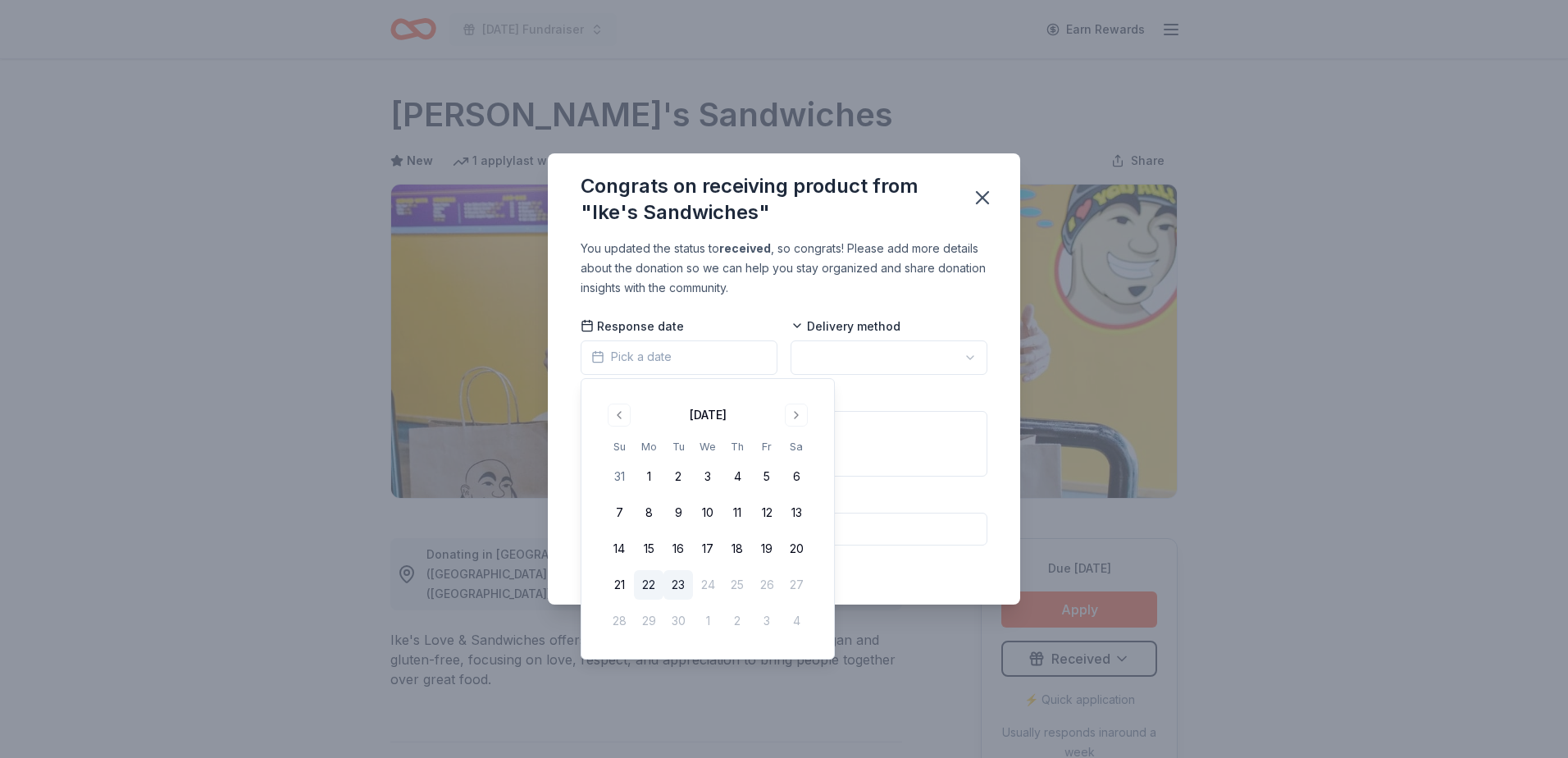
click at [644, 587] on button "22" at bounding box center [649, 584] width 30 height 30
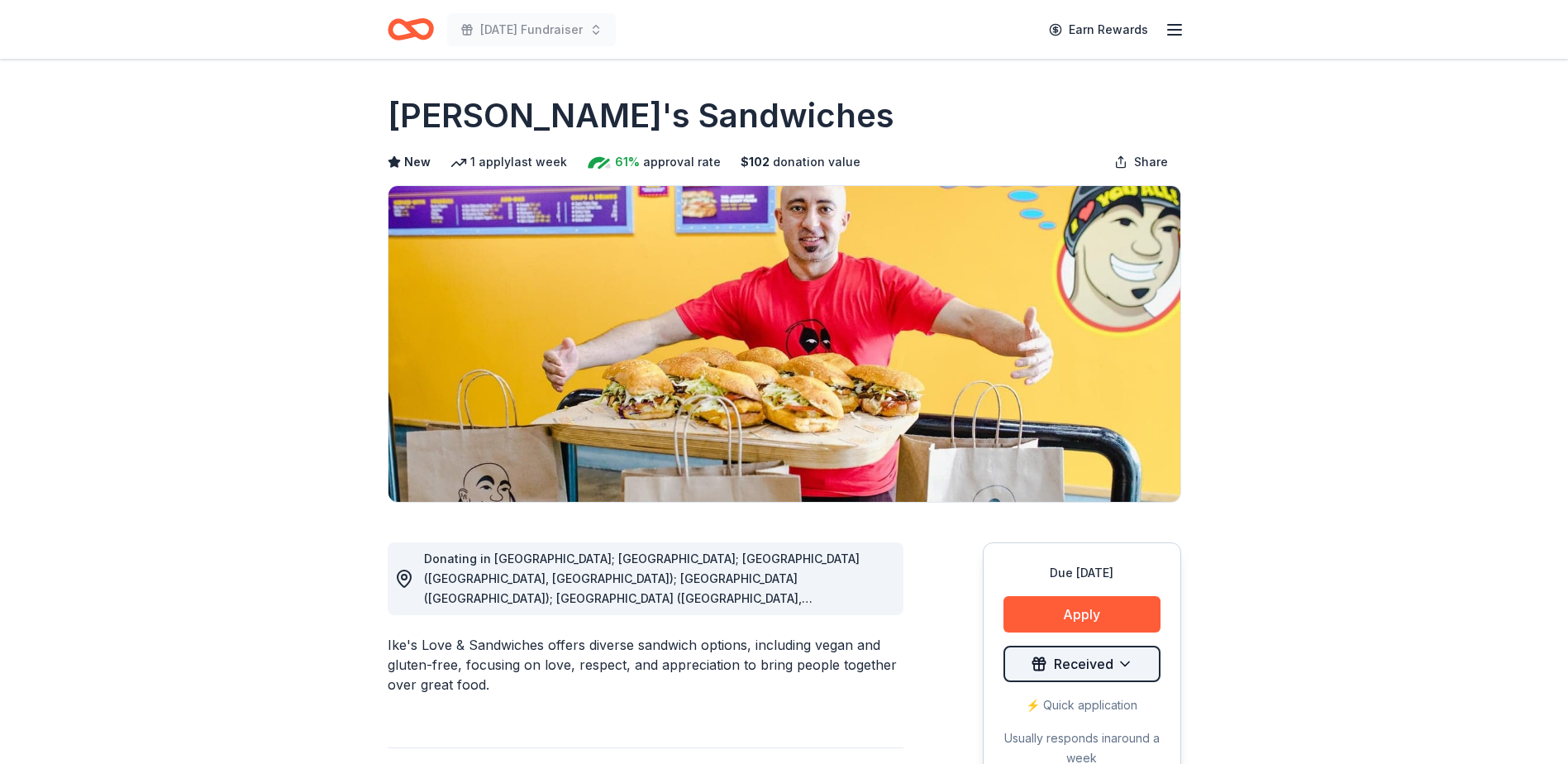
click at [1099, 665] on html "[DATE] Fundraiser Earn Rewards Due [DATE] Share Ike's Sandwiches New 1 apply la…" at bounding box center [784, 382] width 1568 height 764
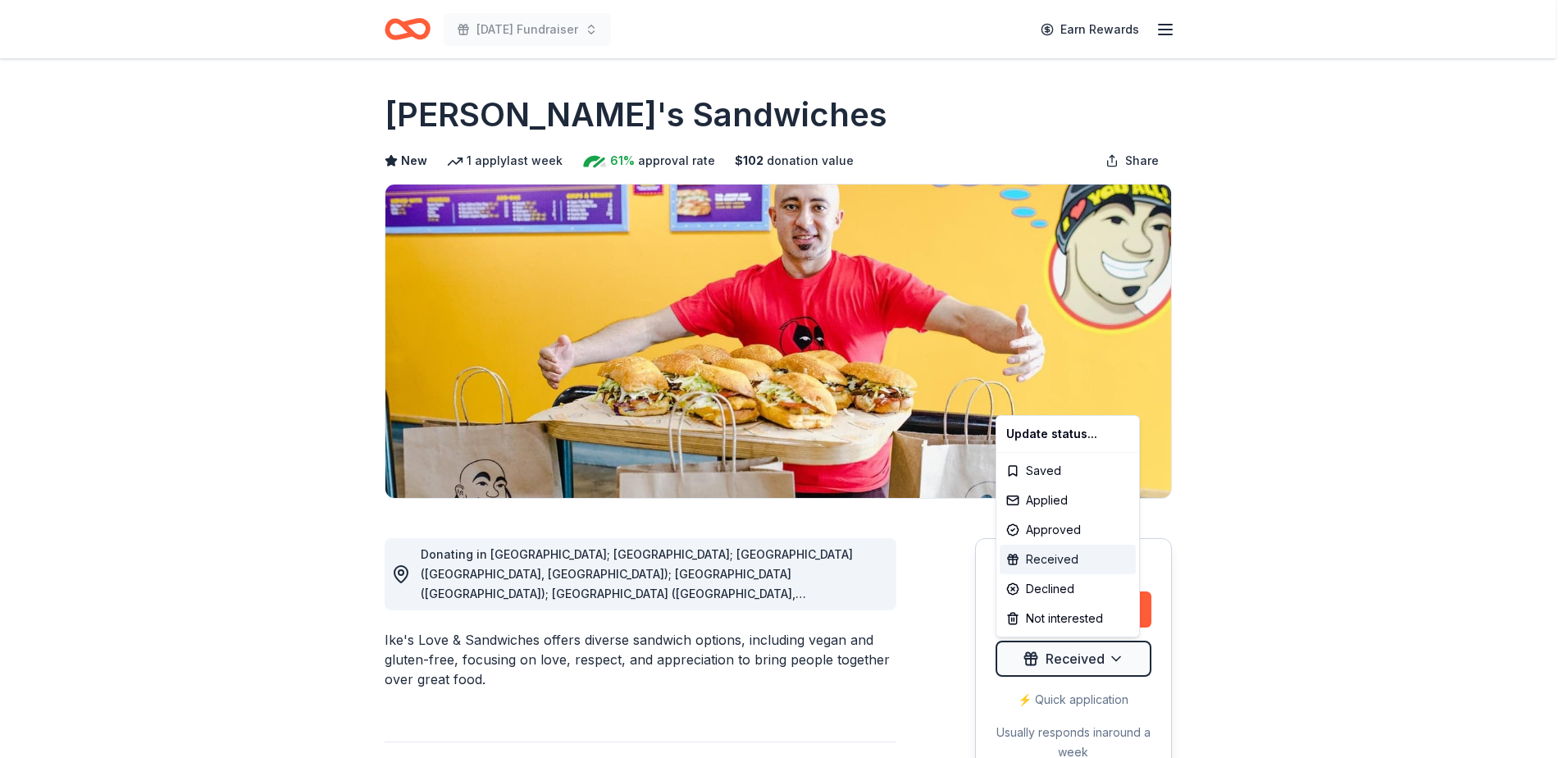
click at [1068, 550] on div "Received" at bounding box center [1068, 559] width 136 height 30
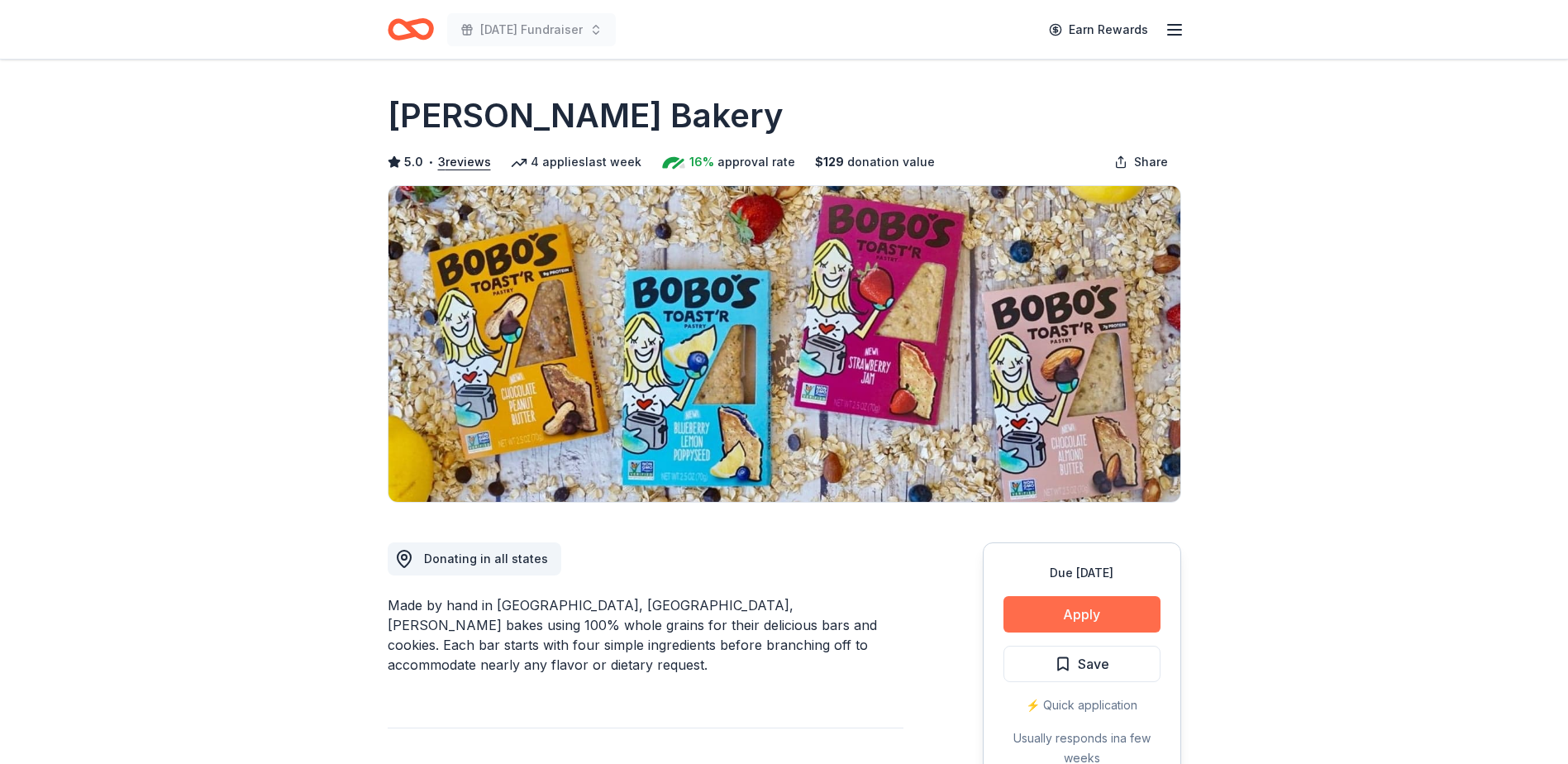
click at [1101, 612] on button "Apply" at bounding box center [1082, 614] width 157 height 37
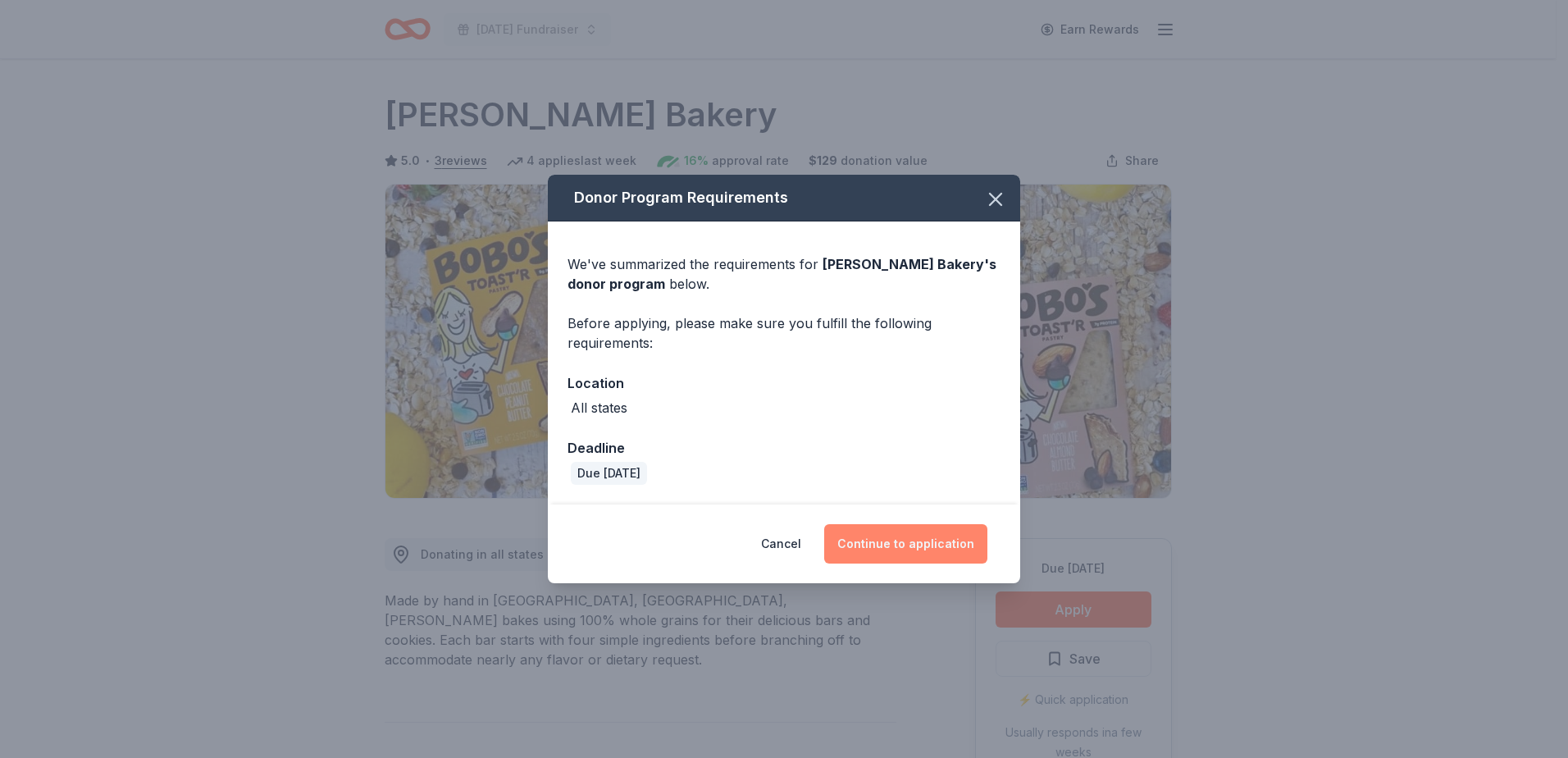
click at [907, 546] on button "Continue to application" at bounding box center [906, 543] width 163 height 39
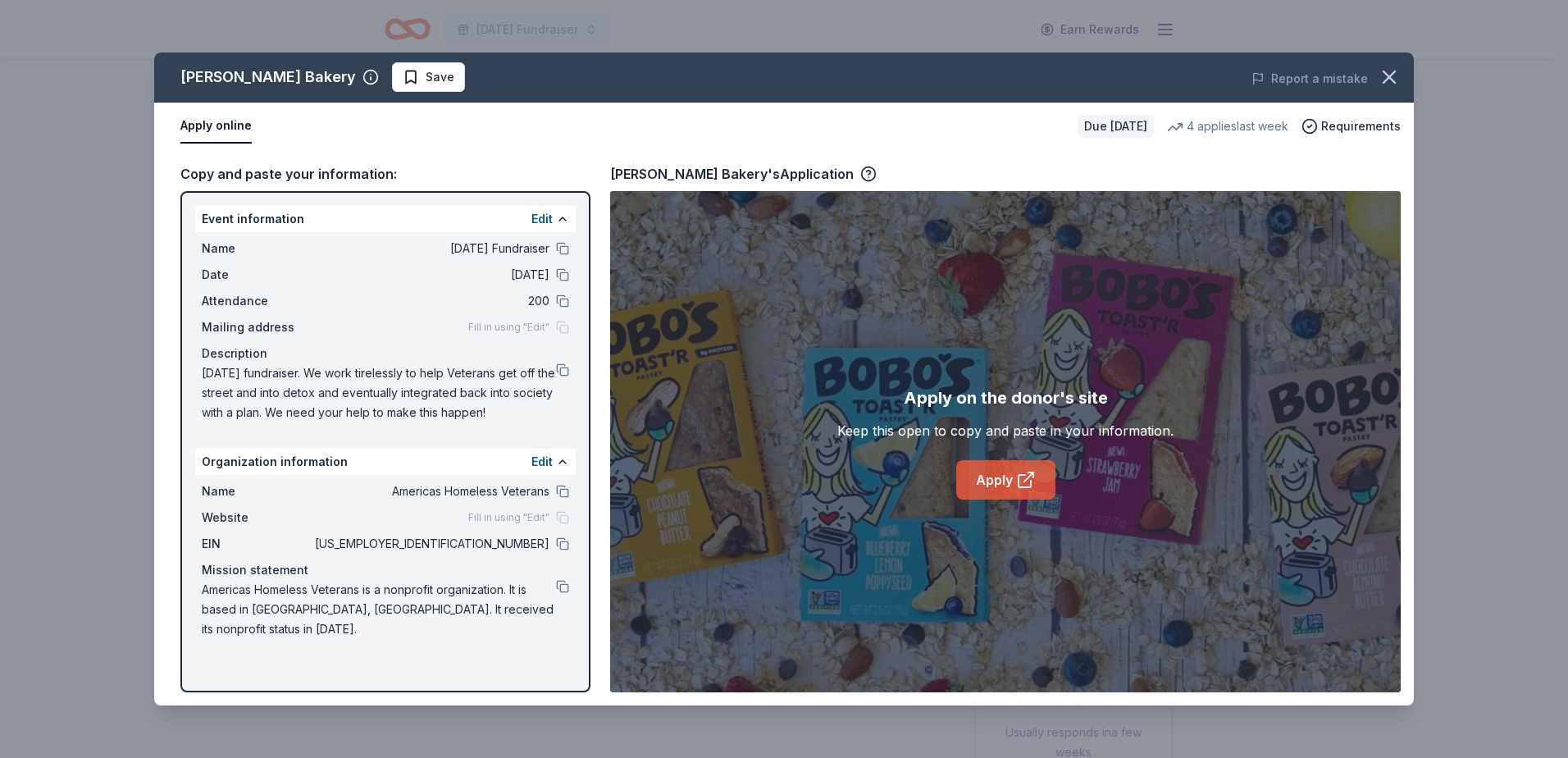
click at [1003, 489] on link "Apply" at bounding box center [1006, 479] width 100 height 39
click at [1388, 77] on icon "button" at bounding box center [1389, 76] width 23 height 23
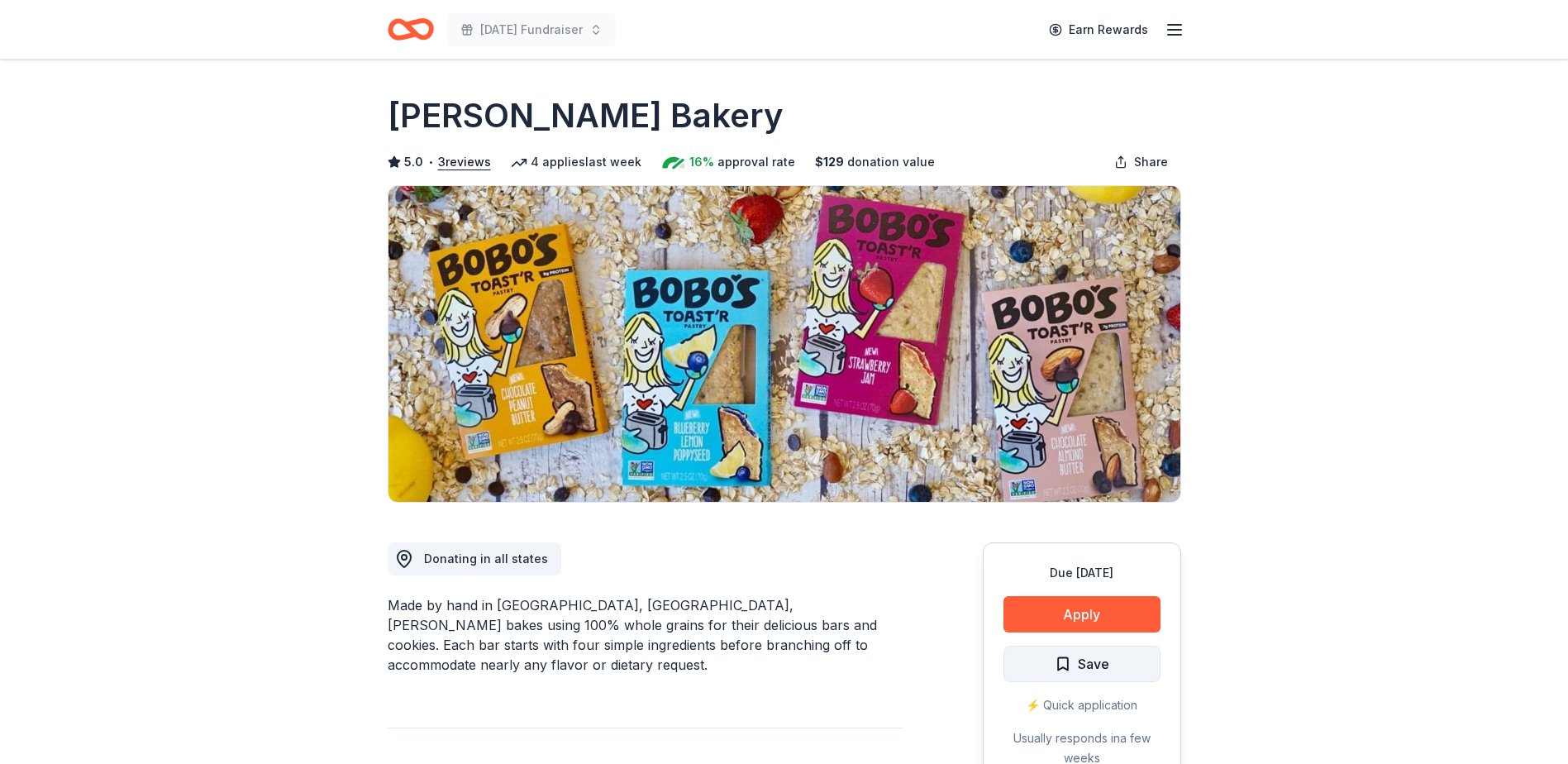
click at [1069, 667] on span "Save" at bounding box center [1082, 664] width 55 height 22
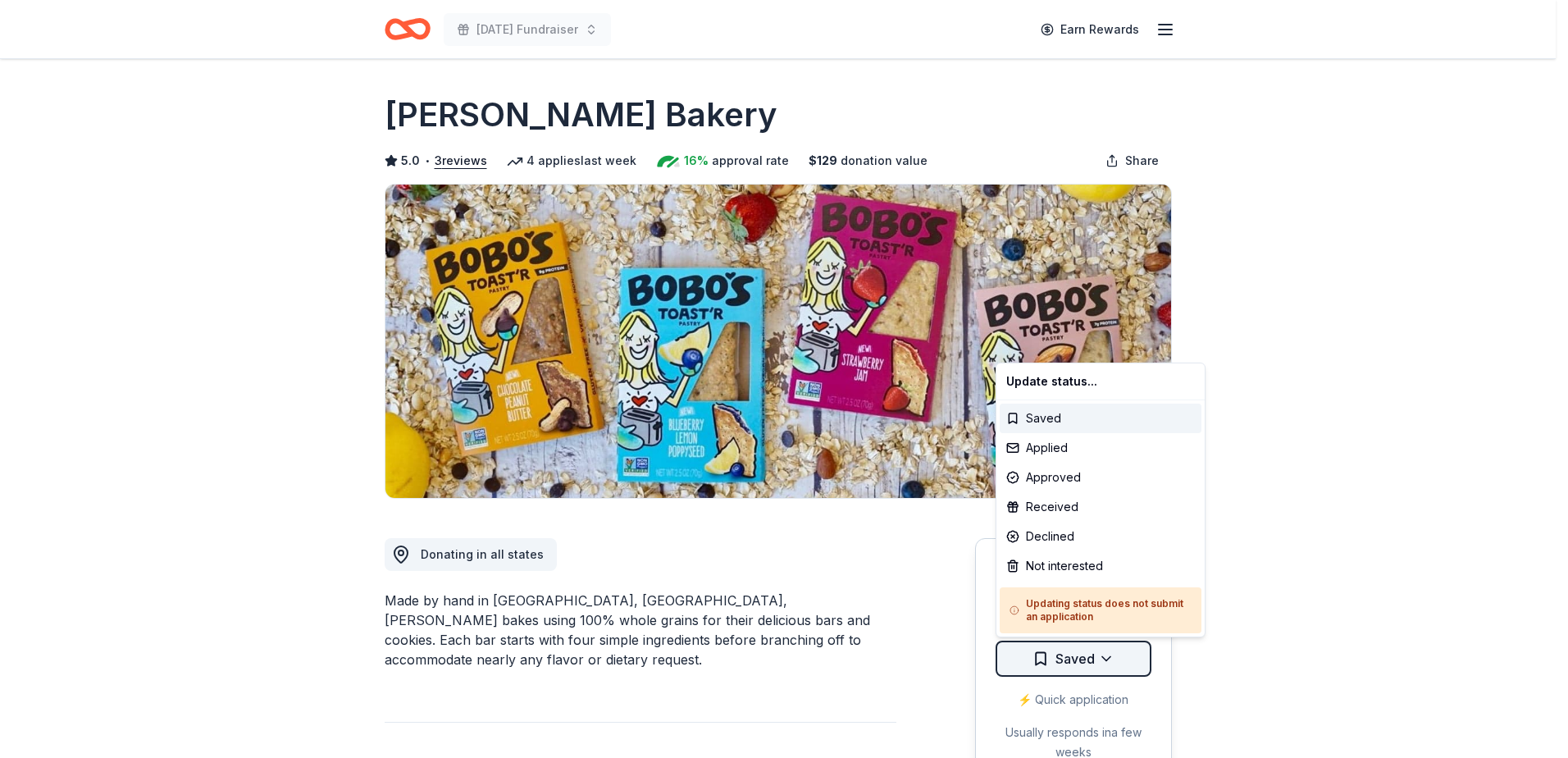
click at [1080, 658] on html "Veterans Day Fundraiser Earn Rewards Due in 26 days Share Bobo's Bakery 5.0 • 3…" at bounding box center [784, 379] width 1568 height 758
click at [1081, 446] on div "Applied" at bounding box center [1101, 447] width 202 height 30
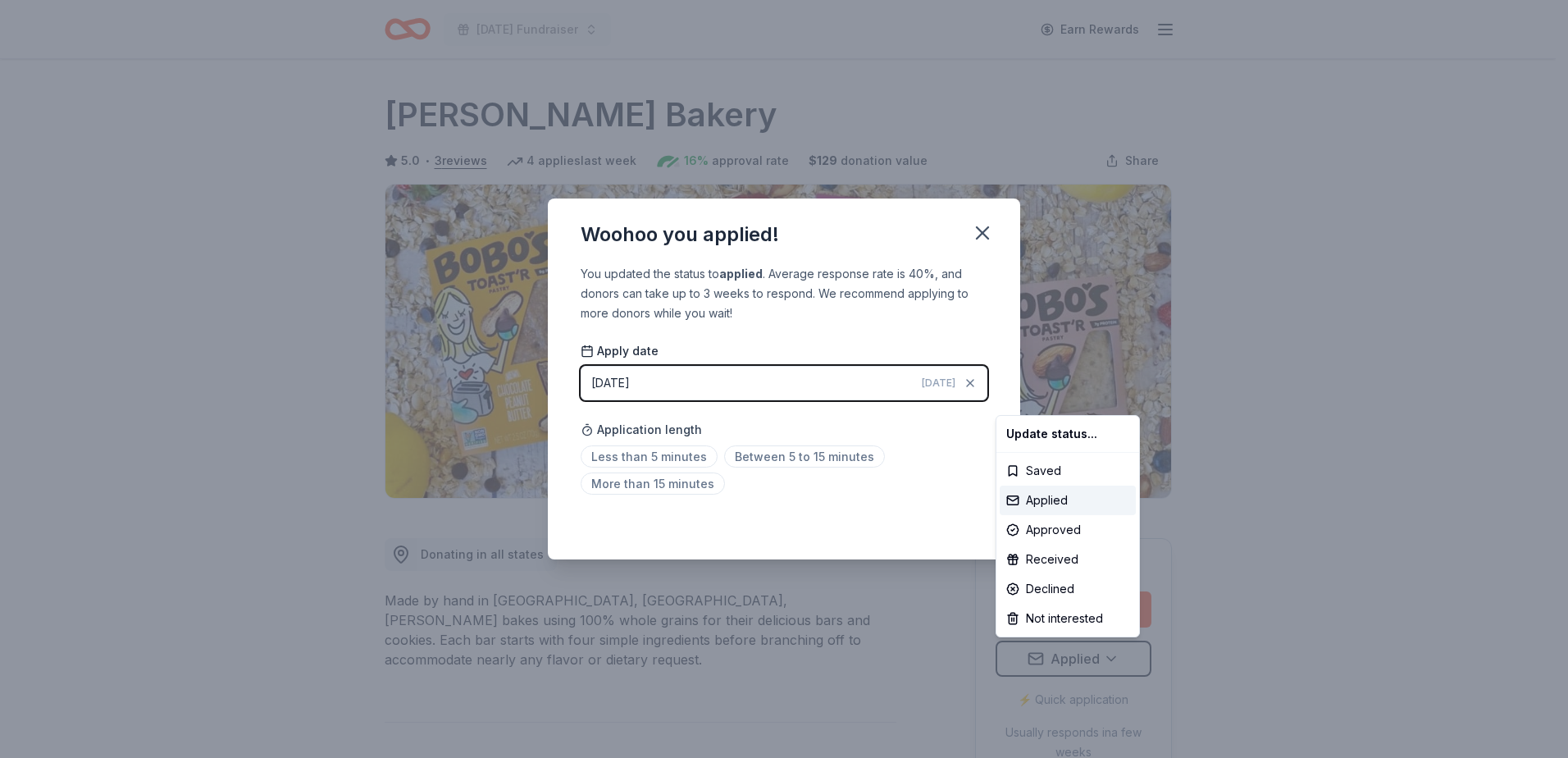
click at [670, 456] on html "Veterans Day Fundraiser Earn Rewards Due in 26 days Share Bobo's Bakery 5.0 • 3…" at bounding box center [784, 379] width 1568 height 758
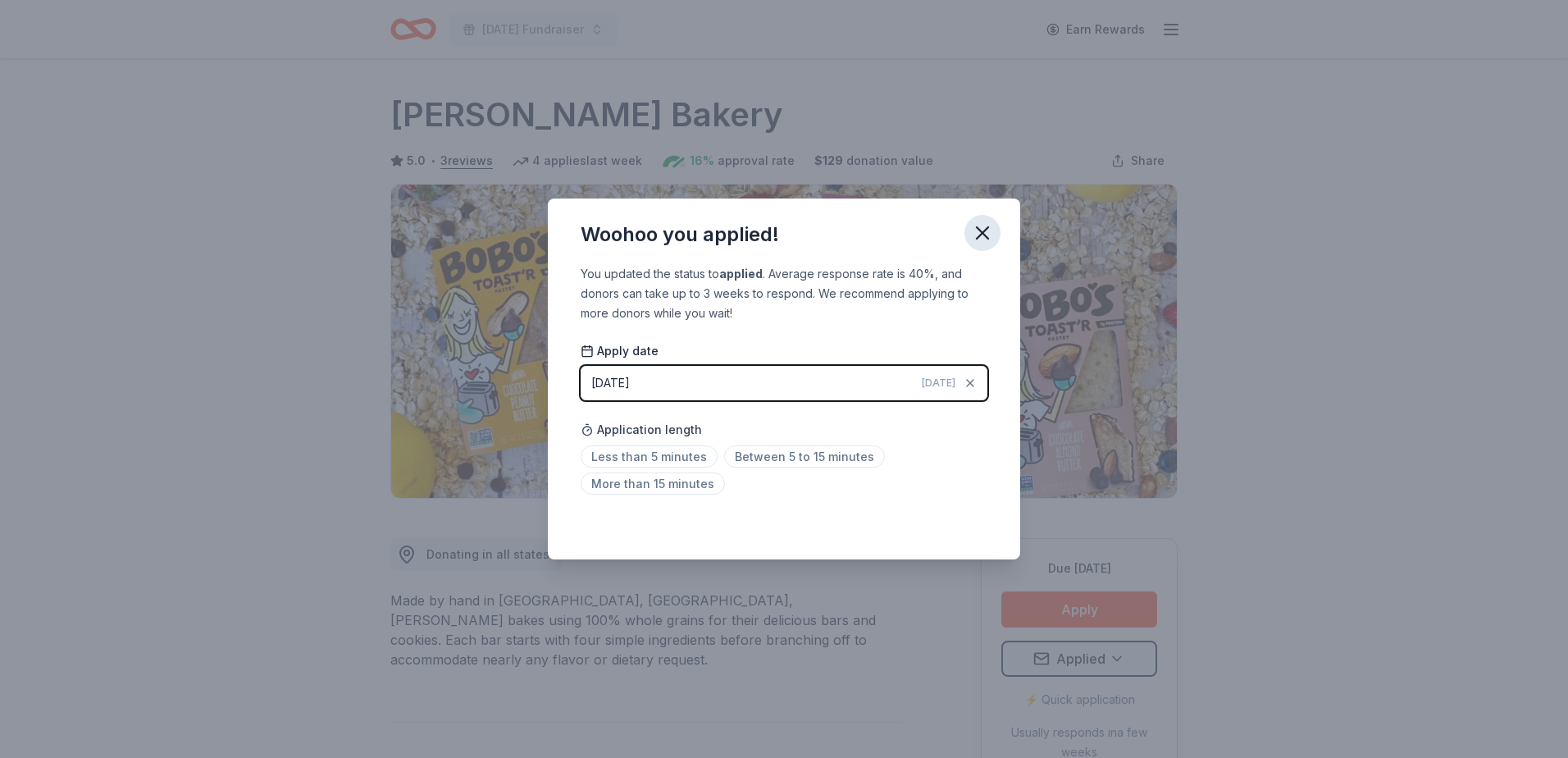
click at [986, 235] on icon "button" at bounding box center [983, 233] width 12 height 12
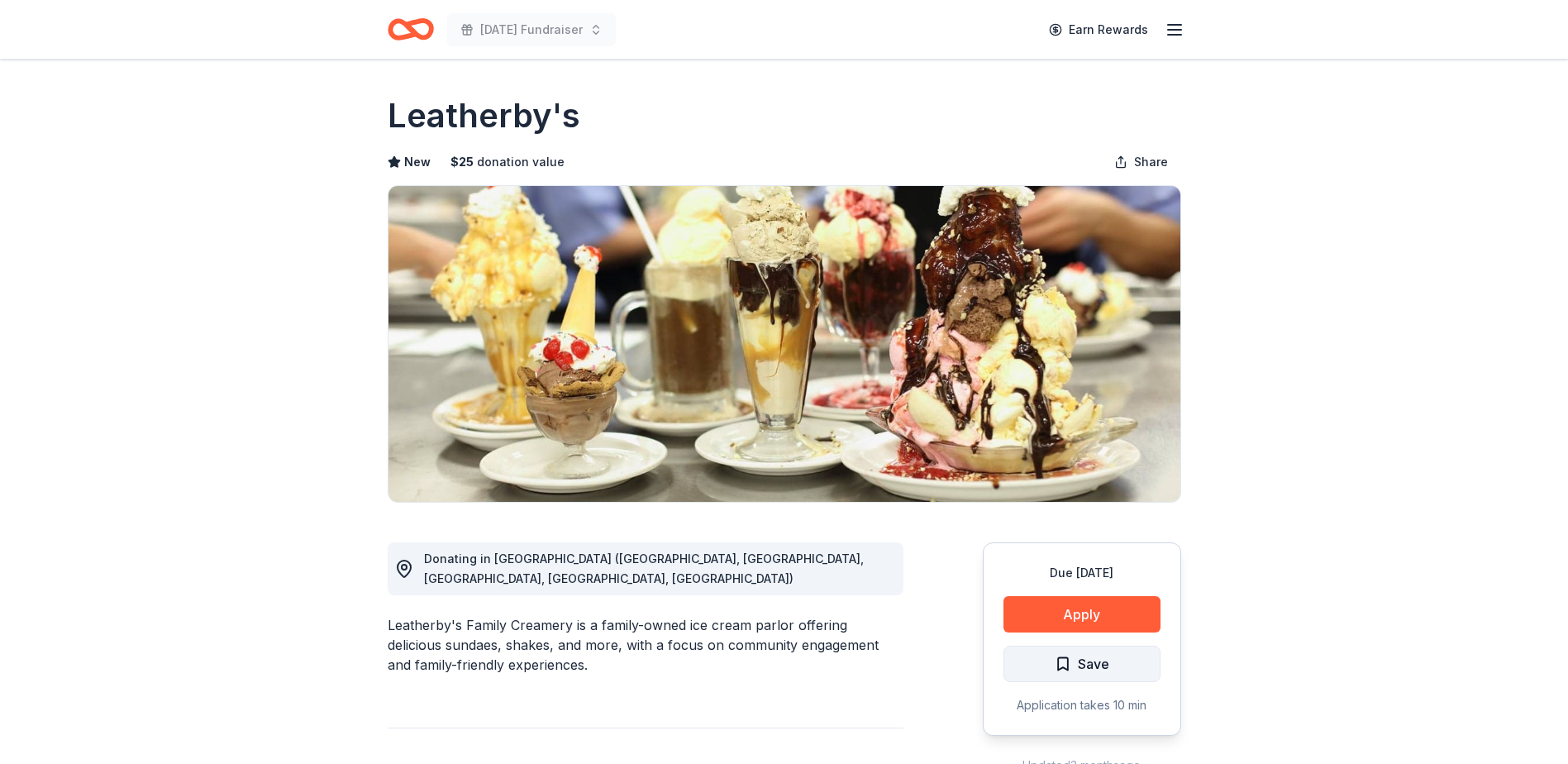
click at [1089, 666] on span "Save" at bounding box center [1093, 664] width 31 height 22
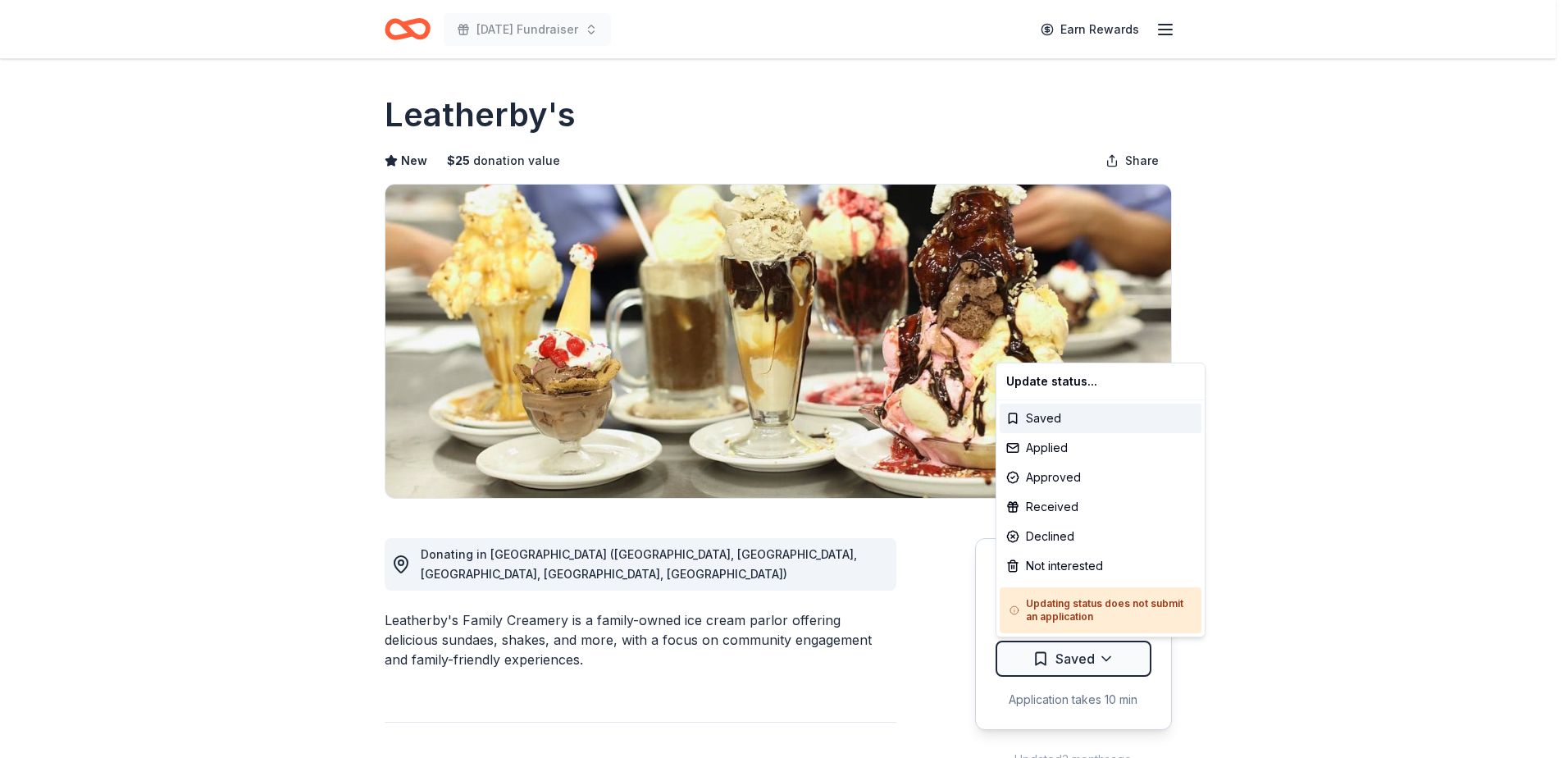
click at [1081, 661] on html "[DATE] Fundraiser Earn Rewards Due [DATE] Share Leatherby's New $ 25 donation v…" at bounding box center [784, 379] width 1568 height 758
click at [1060, 476] on div "Approved" at bounding box center [1101, 477] width 202 height 30
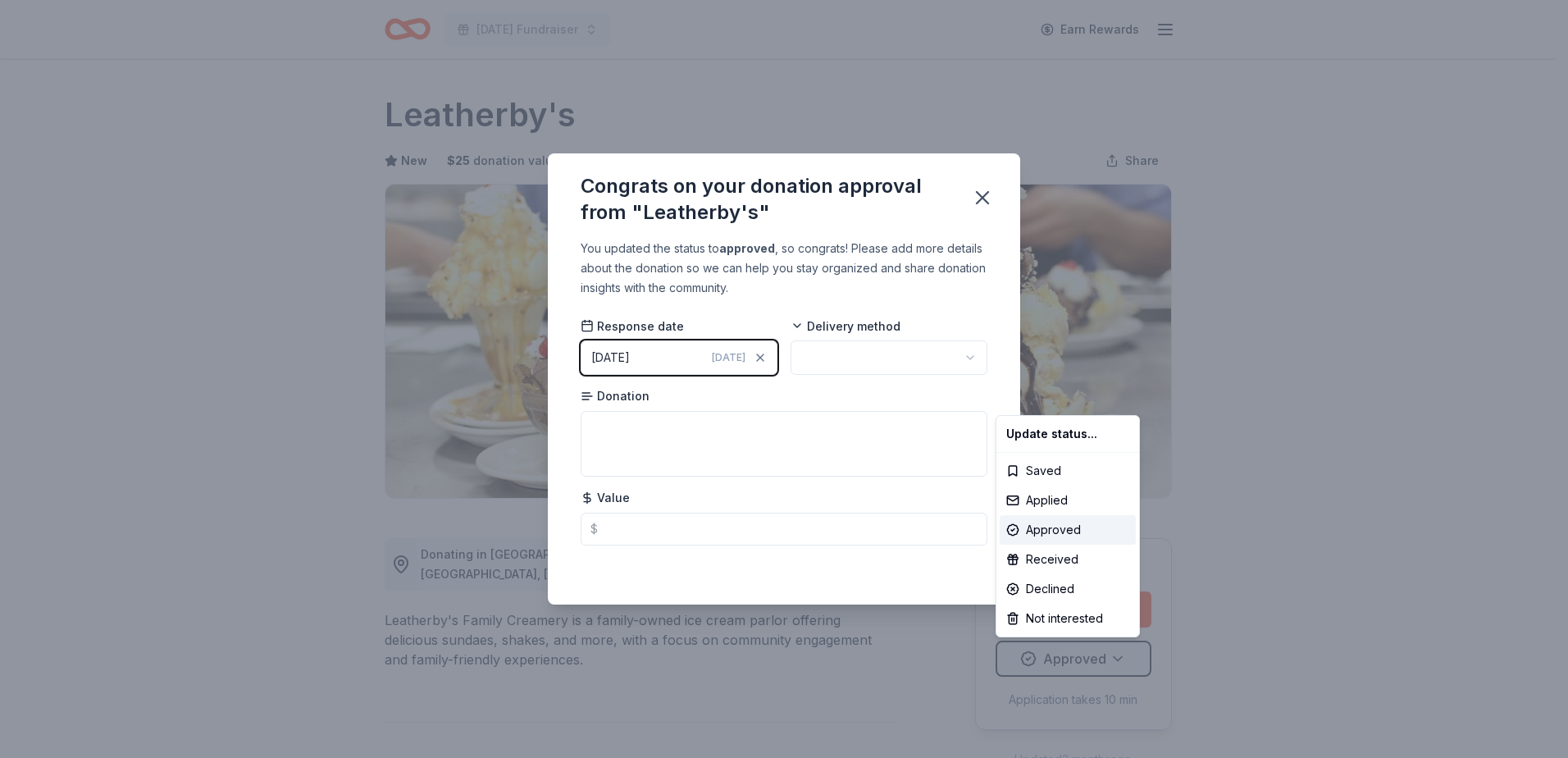
click at [881, 360] on html "[DATE] Fundraiser Earn Rewards Due [DATE] Share Leatherby's New $ 25 donation v…" at bounding box center [784, 379] width 1568 height 758
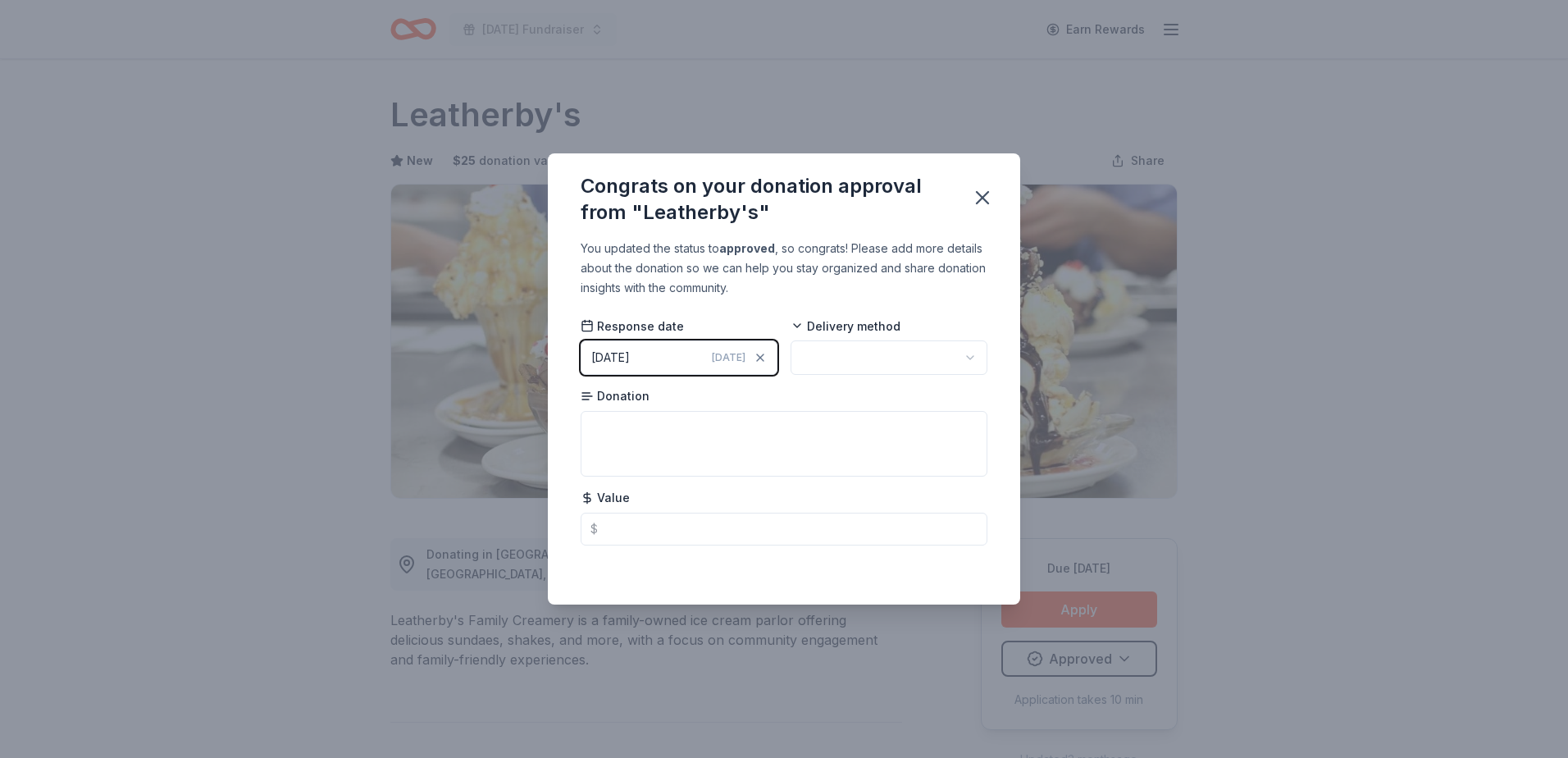
click at [881, 360] on html "[DATE] Fundraiser Earn Rewards Due [DATE] Share Leatherby's New $ 25 donation v…" at bounding box center [784, 379] width 1568 height 758
click at [610, 432] on textarea at bounding box center [784, 444] width 407 height 65
type textarea "icecream and sauce and cups"
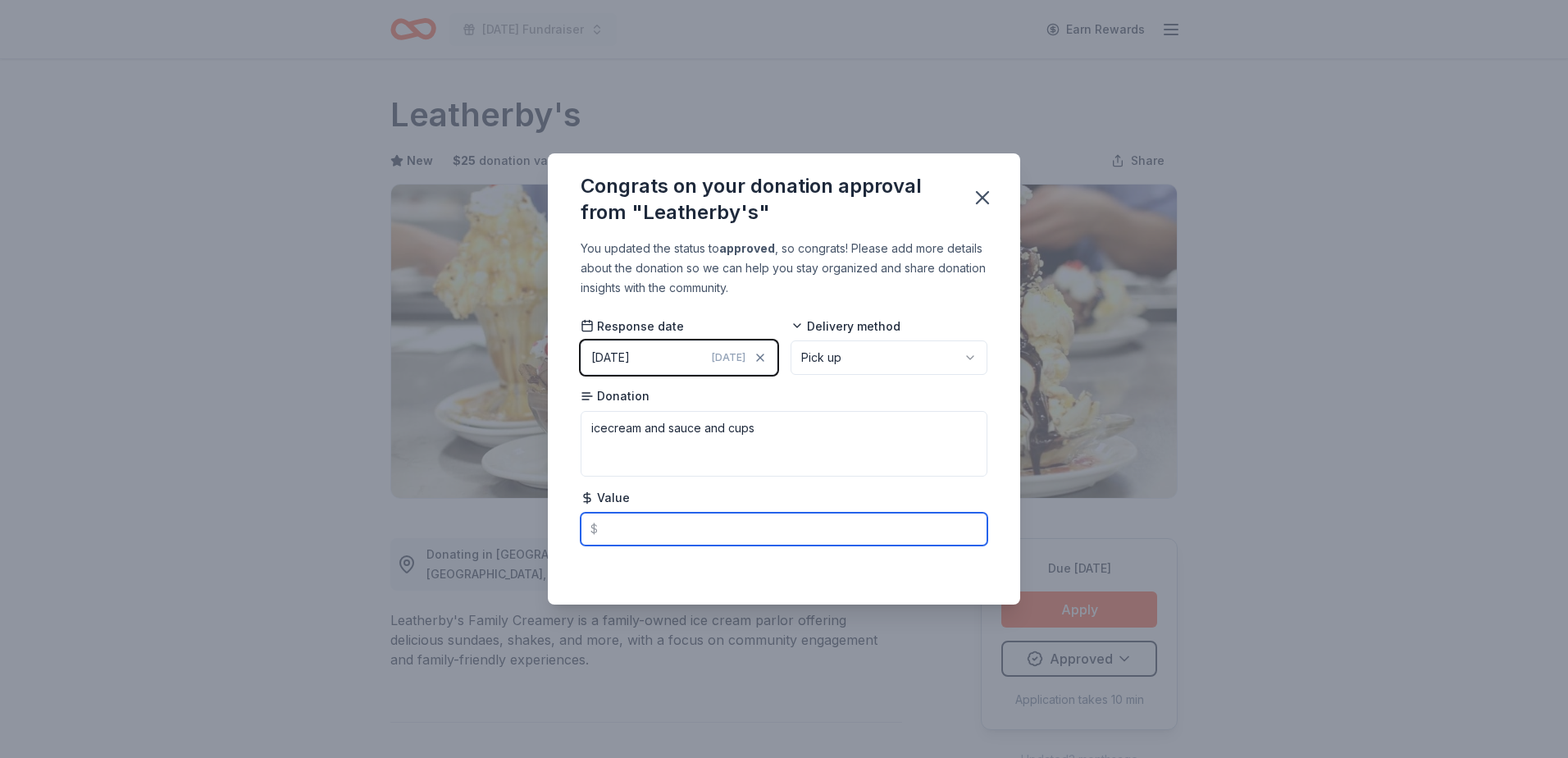
click at [612, 533] on input "text" at bounding box center [784, 529] width 407 height 33
type input "40.00"
click at [982, 194] on icon "button" at bounding box center [982, 197] width 23 height 23
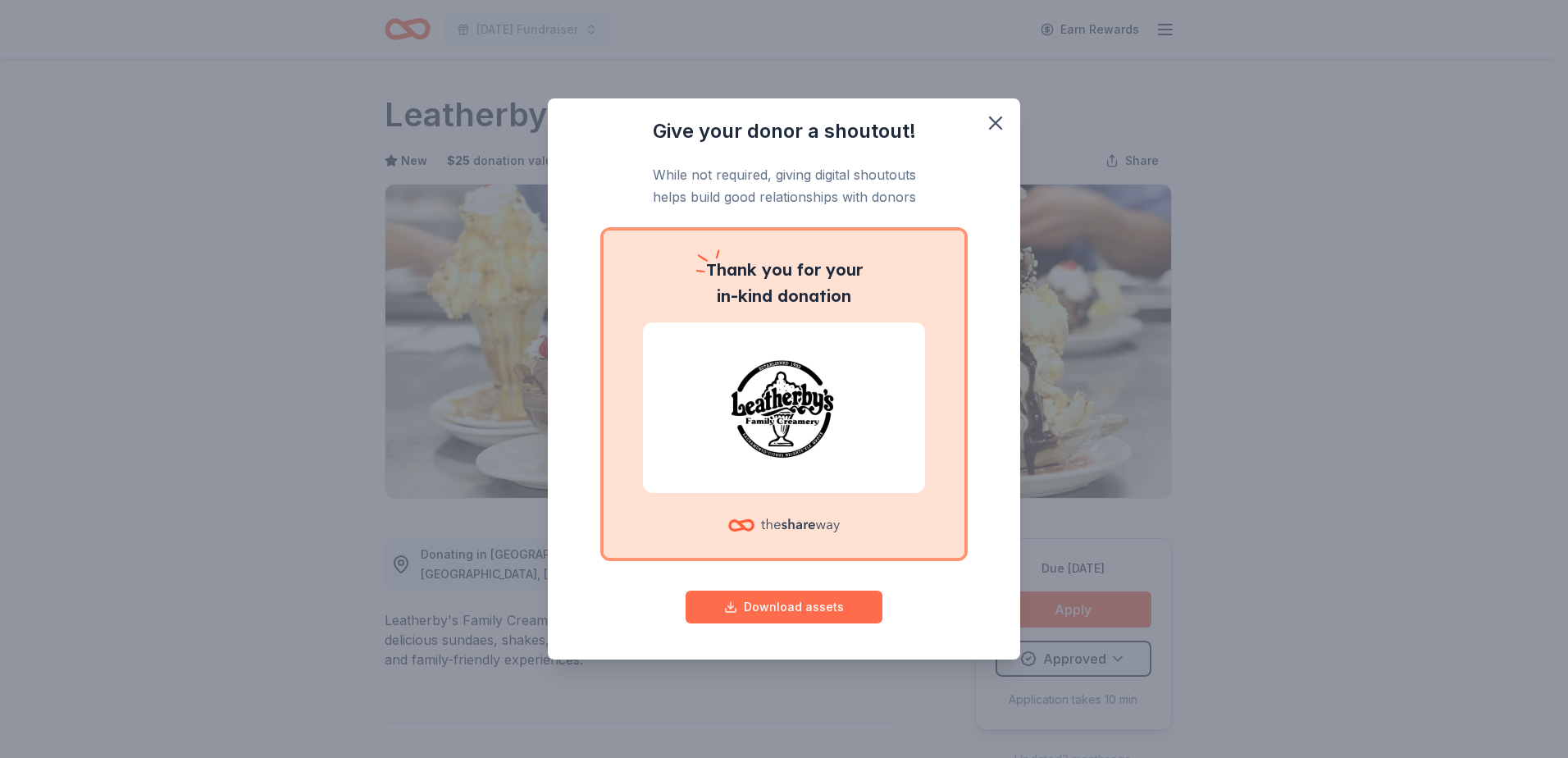
click at [790, 605] on button "Download assets" at bounding box center [784, 607] width 197 height 33
click at [996, 127] on icon "button" at bounding box center [996, 122] width 23 height 23
